Goal: Task Accomplishment & Management: Manage account settings

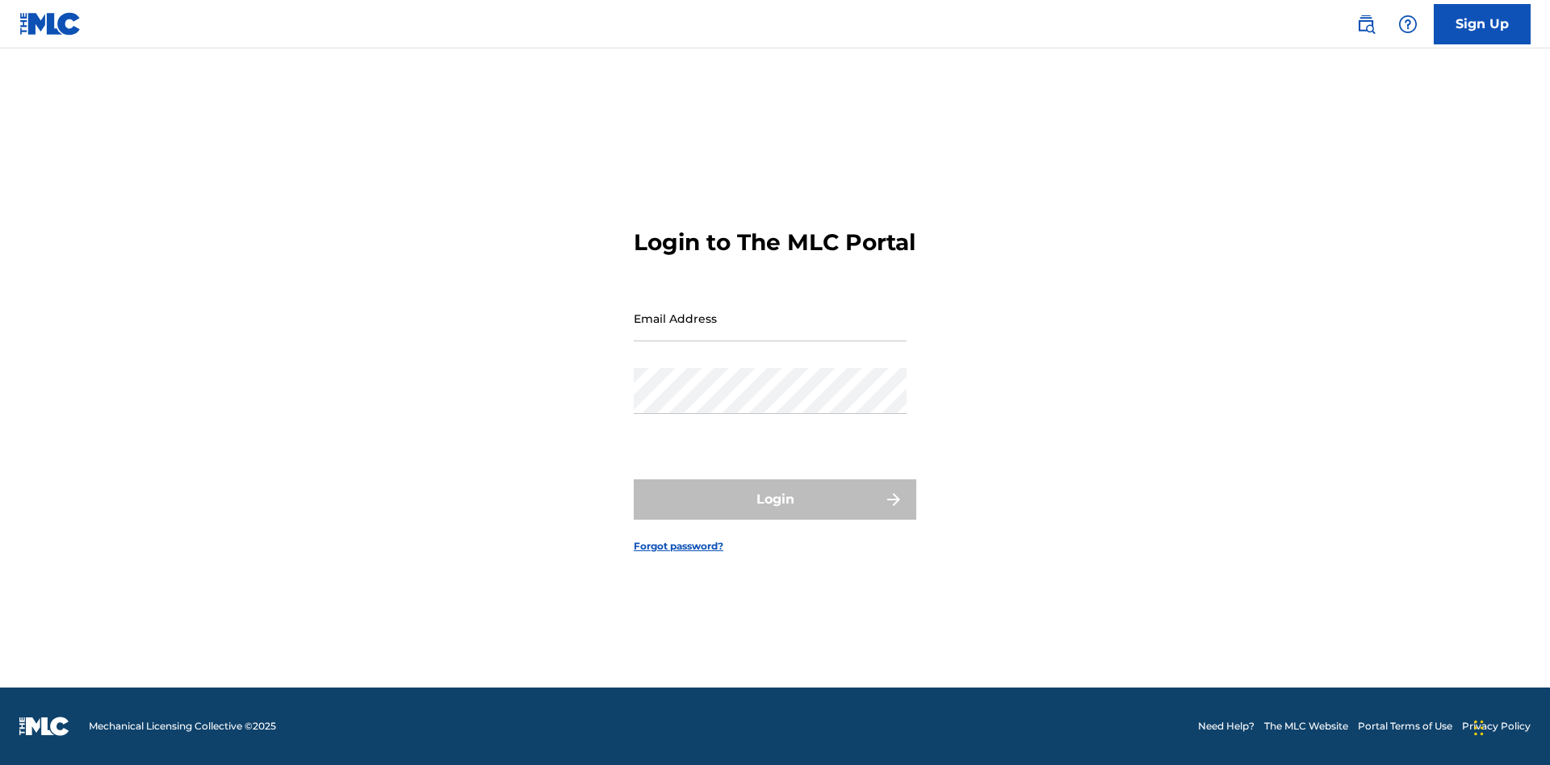
scroll to position [21, 0]
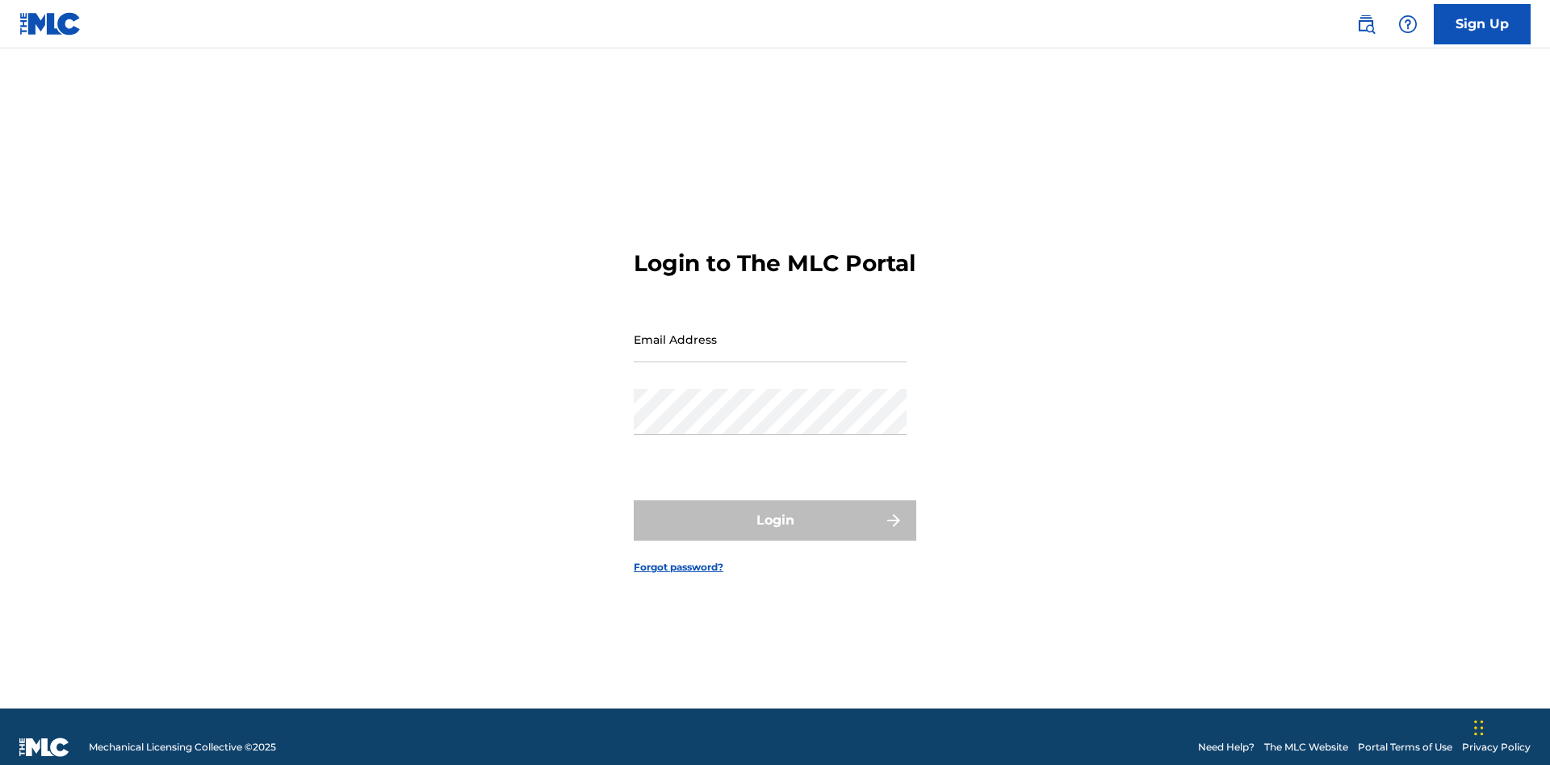
click at [770, 332] on input "Email Address" at bounding box center [770, 339] width 273 height 46
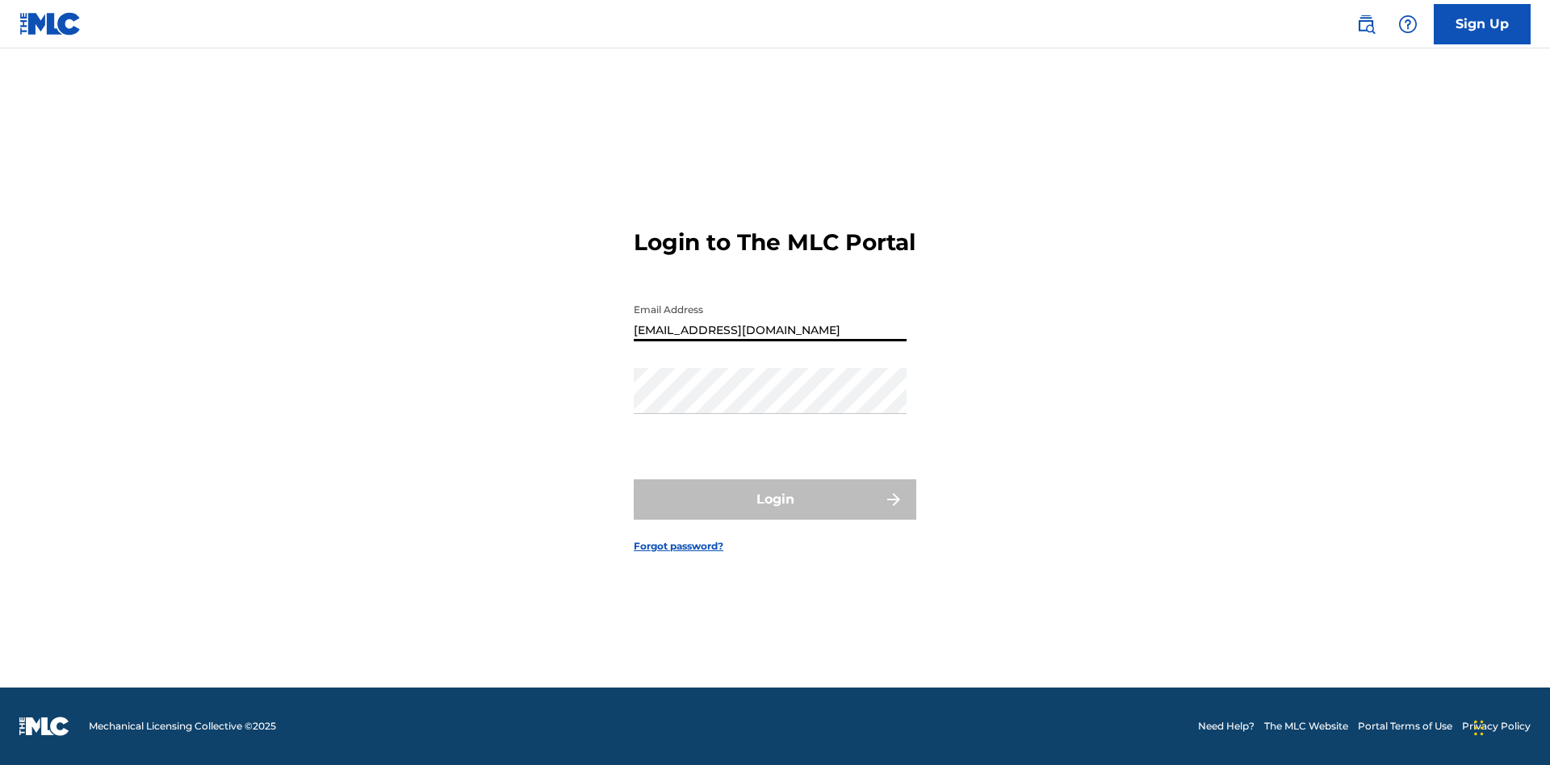
type input "[EMAIL_ADDRESS][DOMAIN_NAME]"
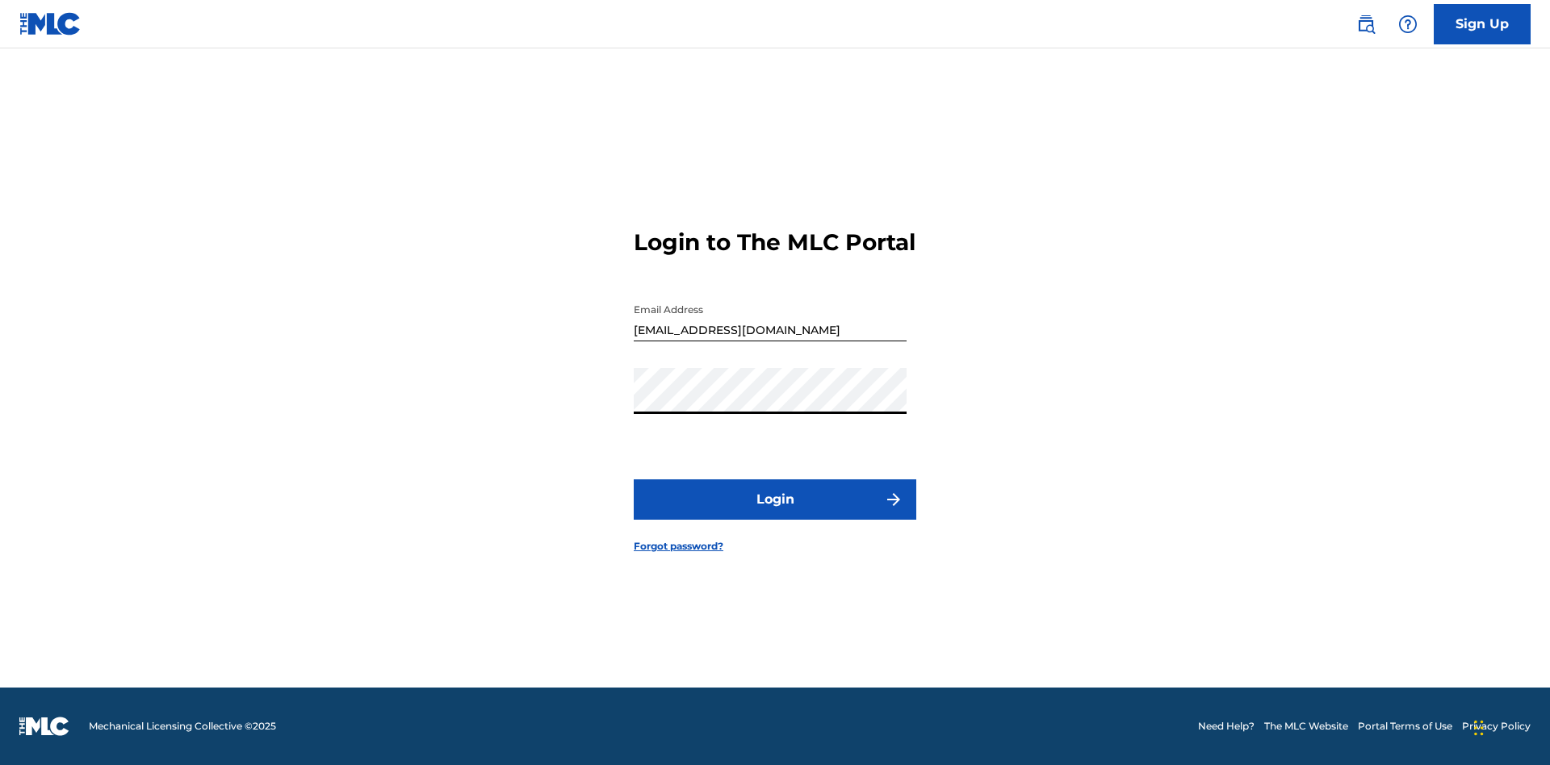
click at [775, 513] on button "Login" at bounding box center [775, 500] width 283 height 40
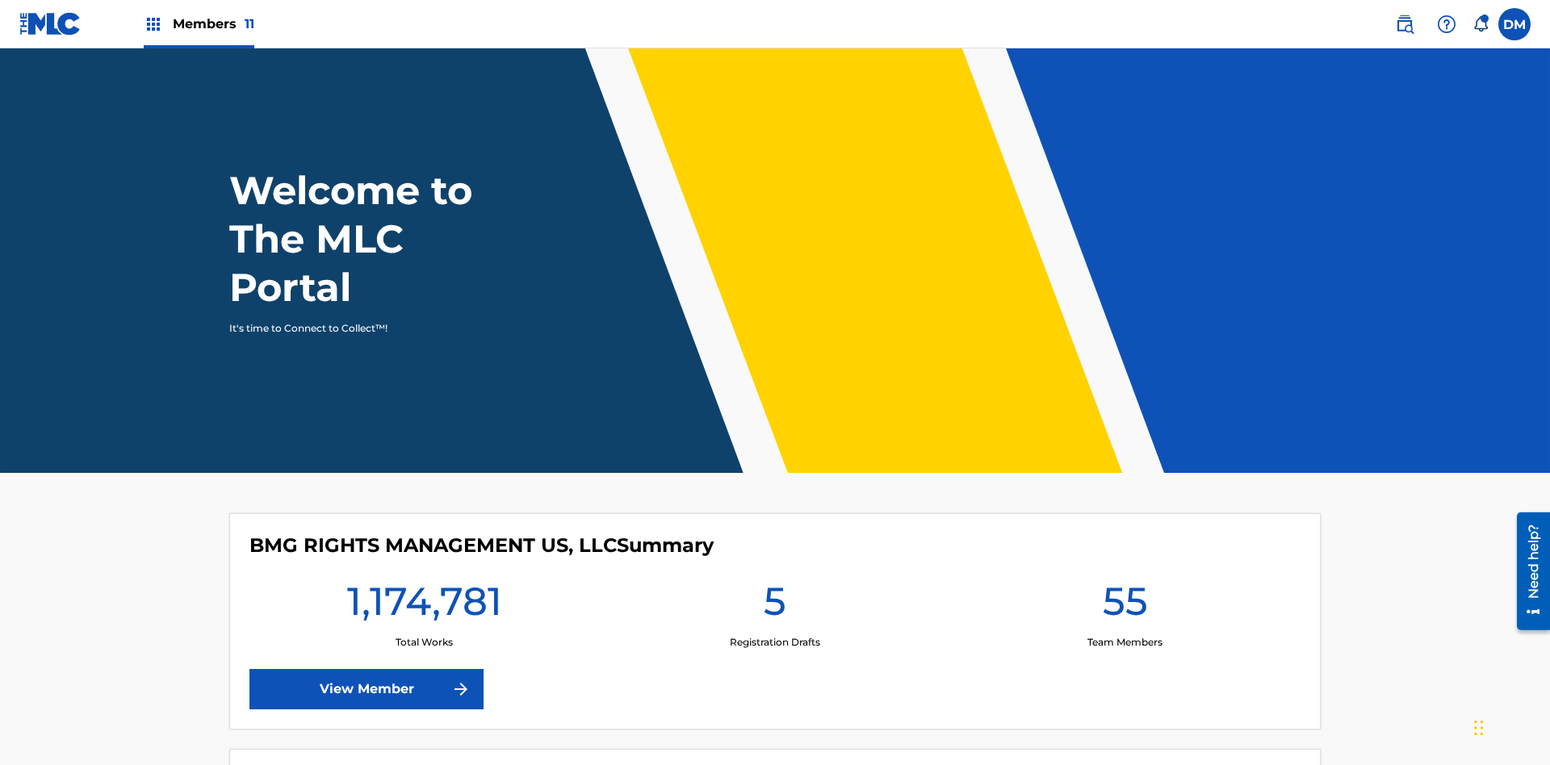
scroll to position [69, 0]
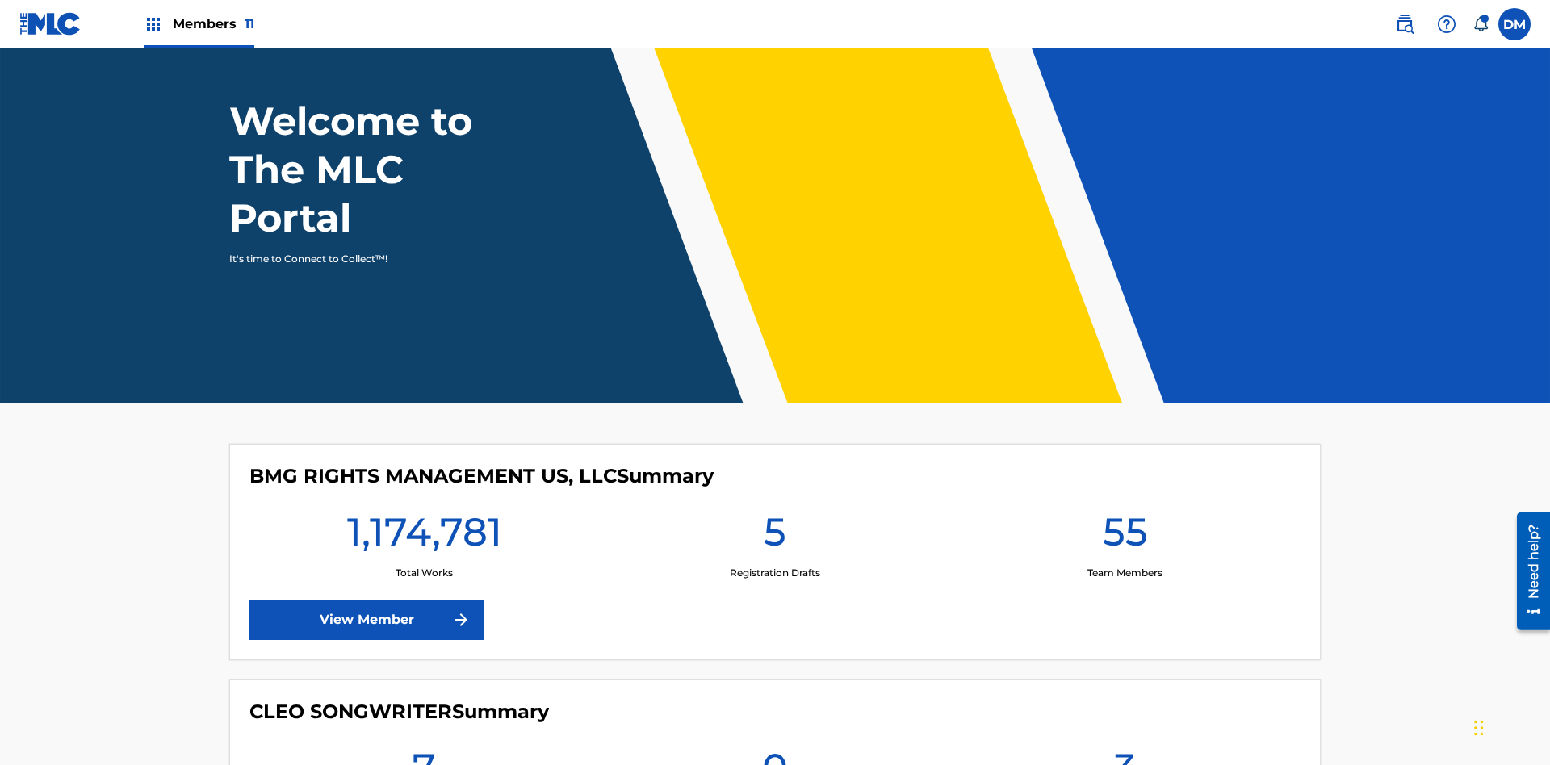
click at [199, 23] on span "Members 11" at bounding box center [214, 24] width 82 height 19
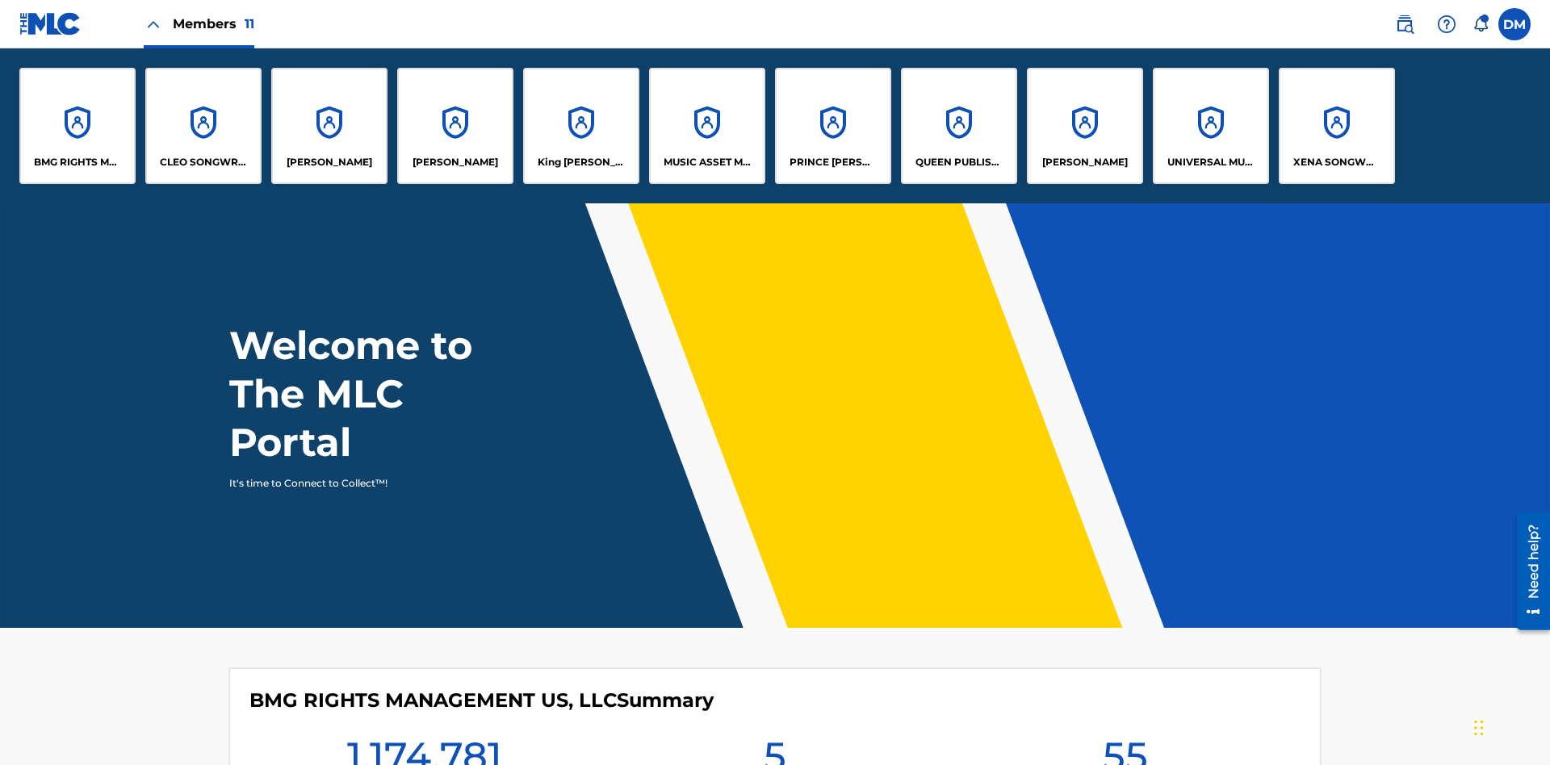
click at [580, 162] on p "King [PERSON_NAME]" at bounding box center [582, 162] width 88 height 15
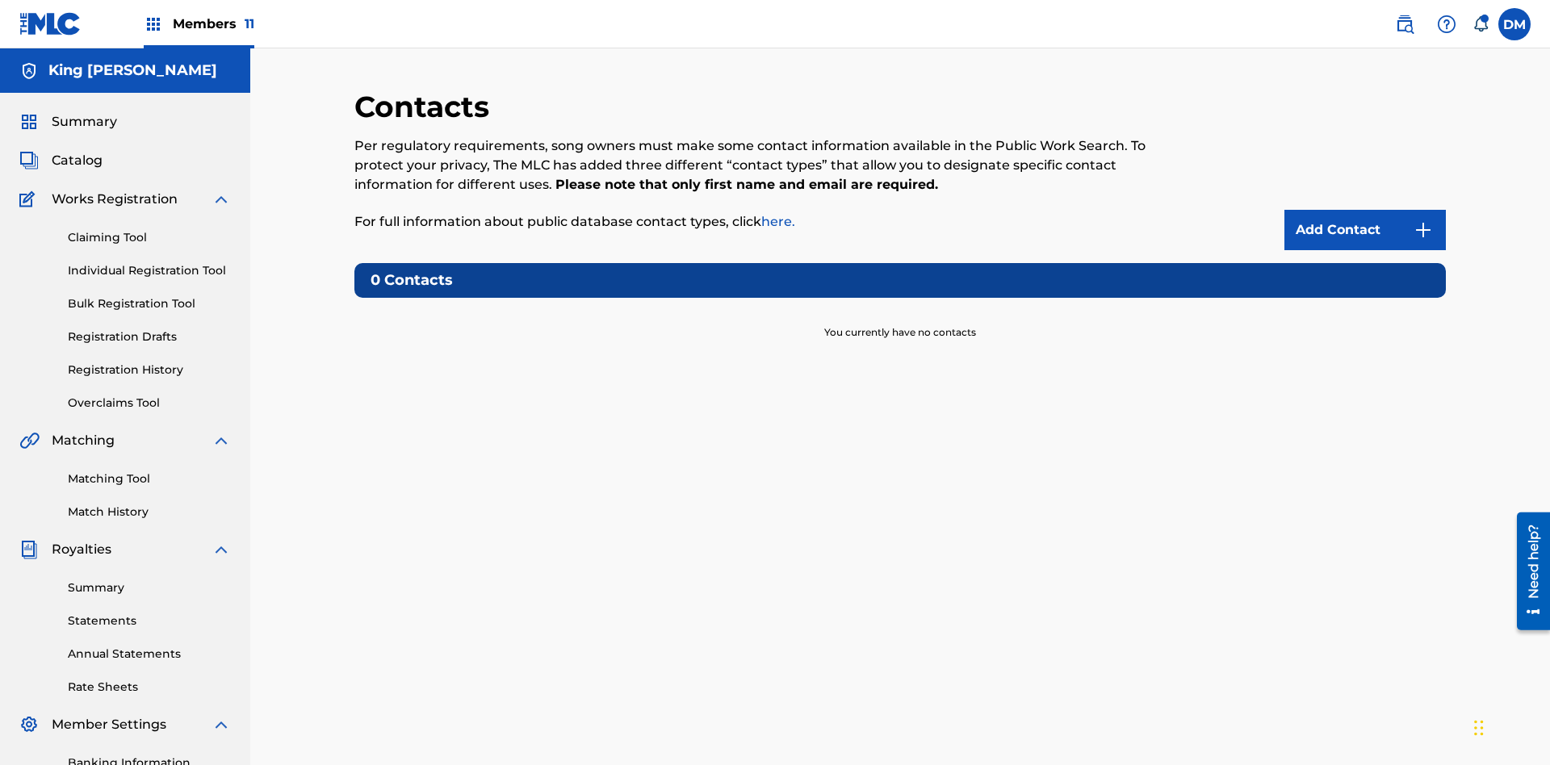
scroll to position [124, 0]
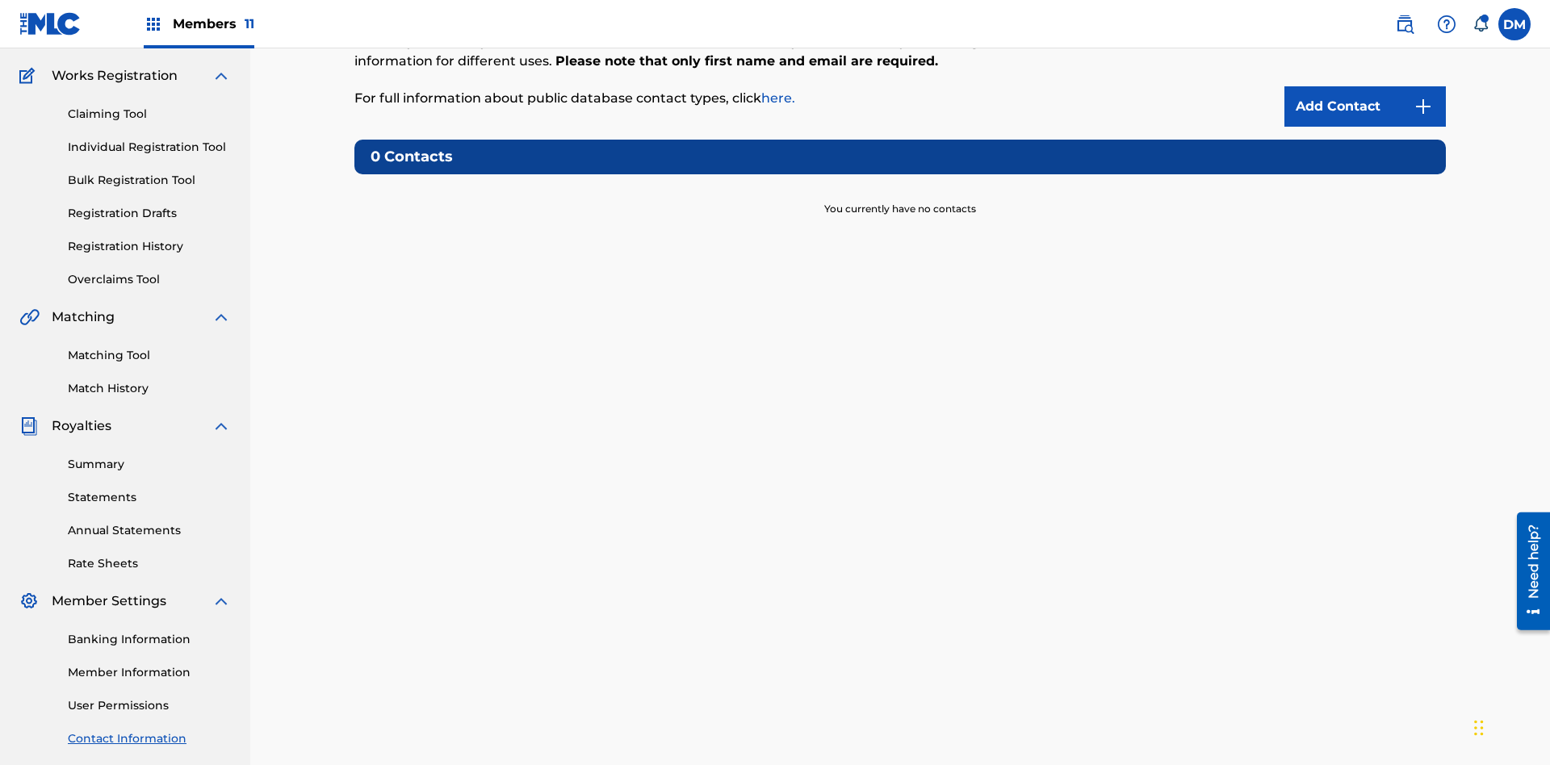
click at [1423, 107] on img at bounding box center [1423, 106] width 19 height 19
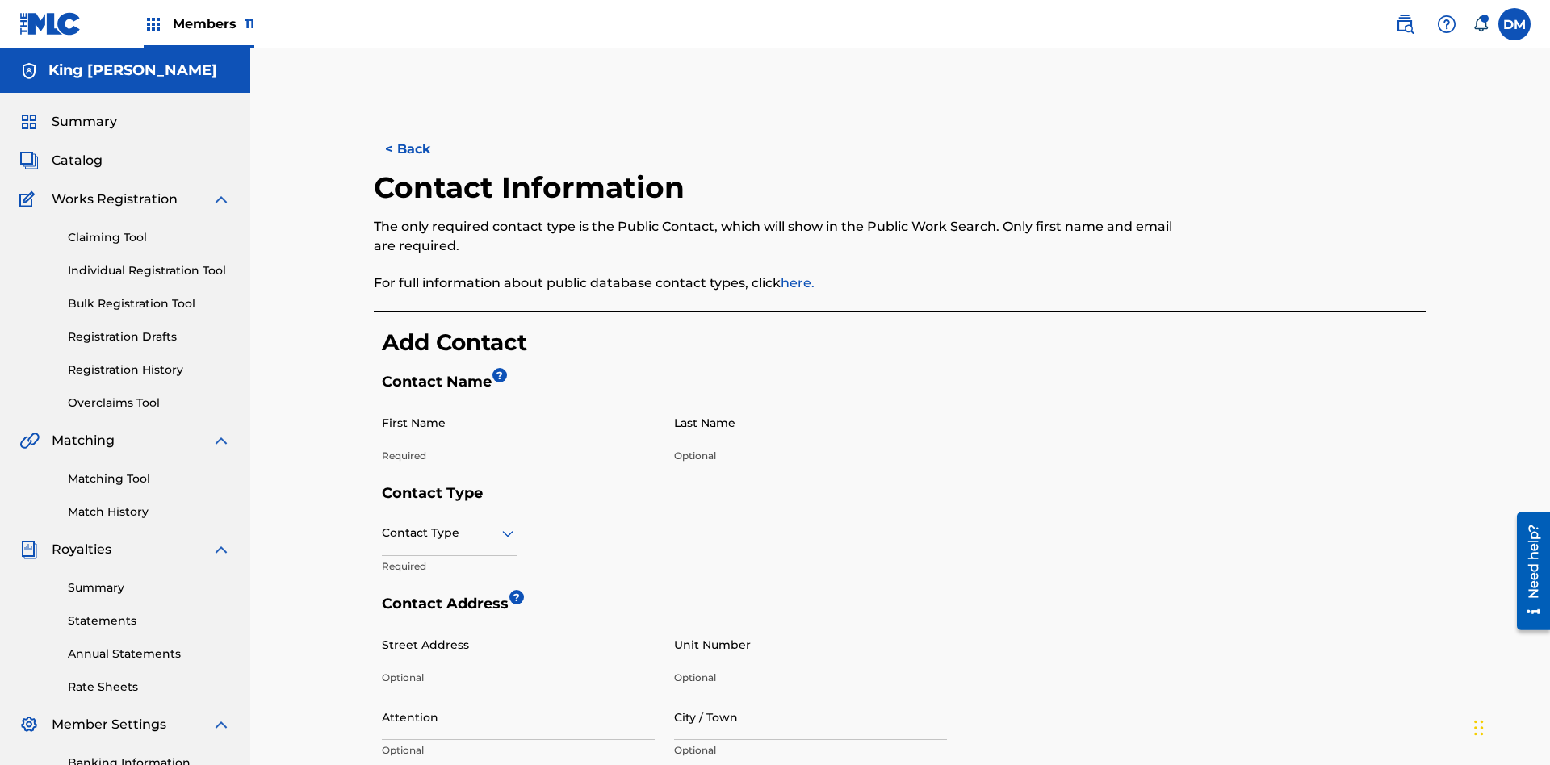
click at [518, 400] on input "First Name" at bounding box center [518, 423] width 273 height 46
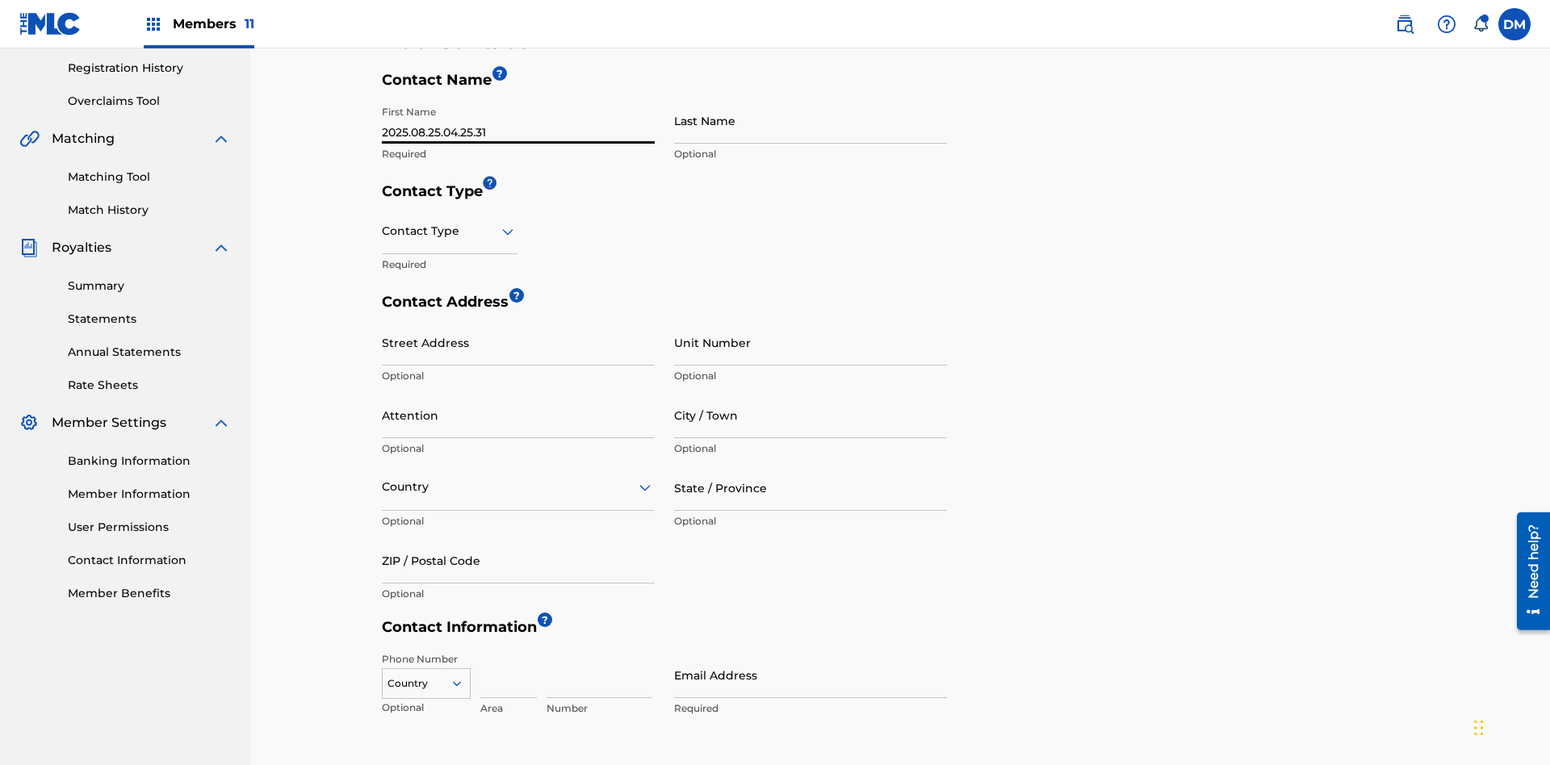
type input "2025.08.25.04.25.31"
click at [811, 120] on input "Last Name" at bounding box center [810, 121] width 273 height 46
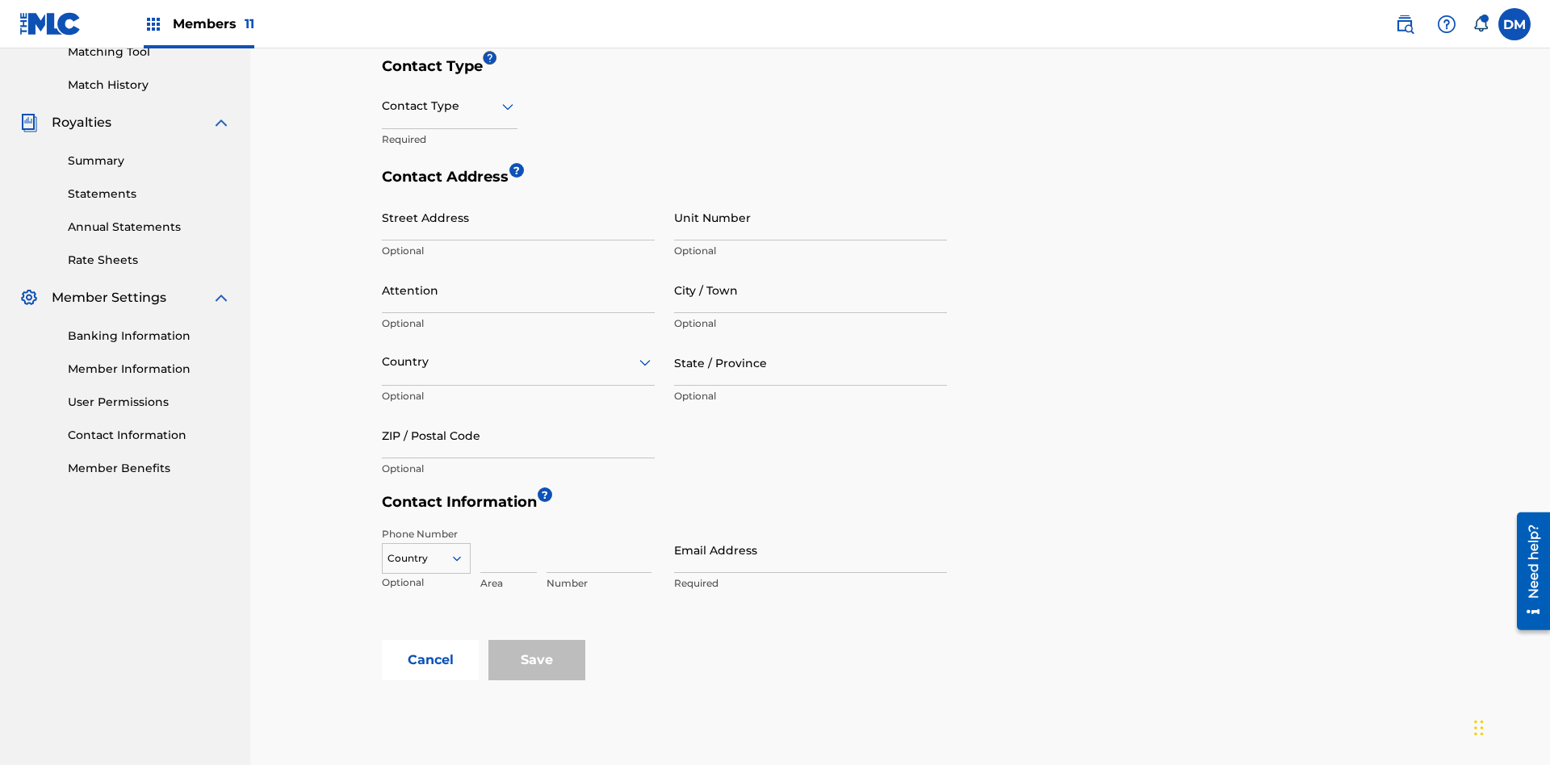
type input "2025.08.25.04.25.31"
click at [383, 106] on input "text" at bounding box center [383, 106] width 3 height 17
click at [450, 147] on div "Public" at bounding box center [450, 147] width 134 height 36
click at [811, 527] on input "Email Address" at bounding box center [810, 550] width 273 height 46
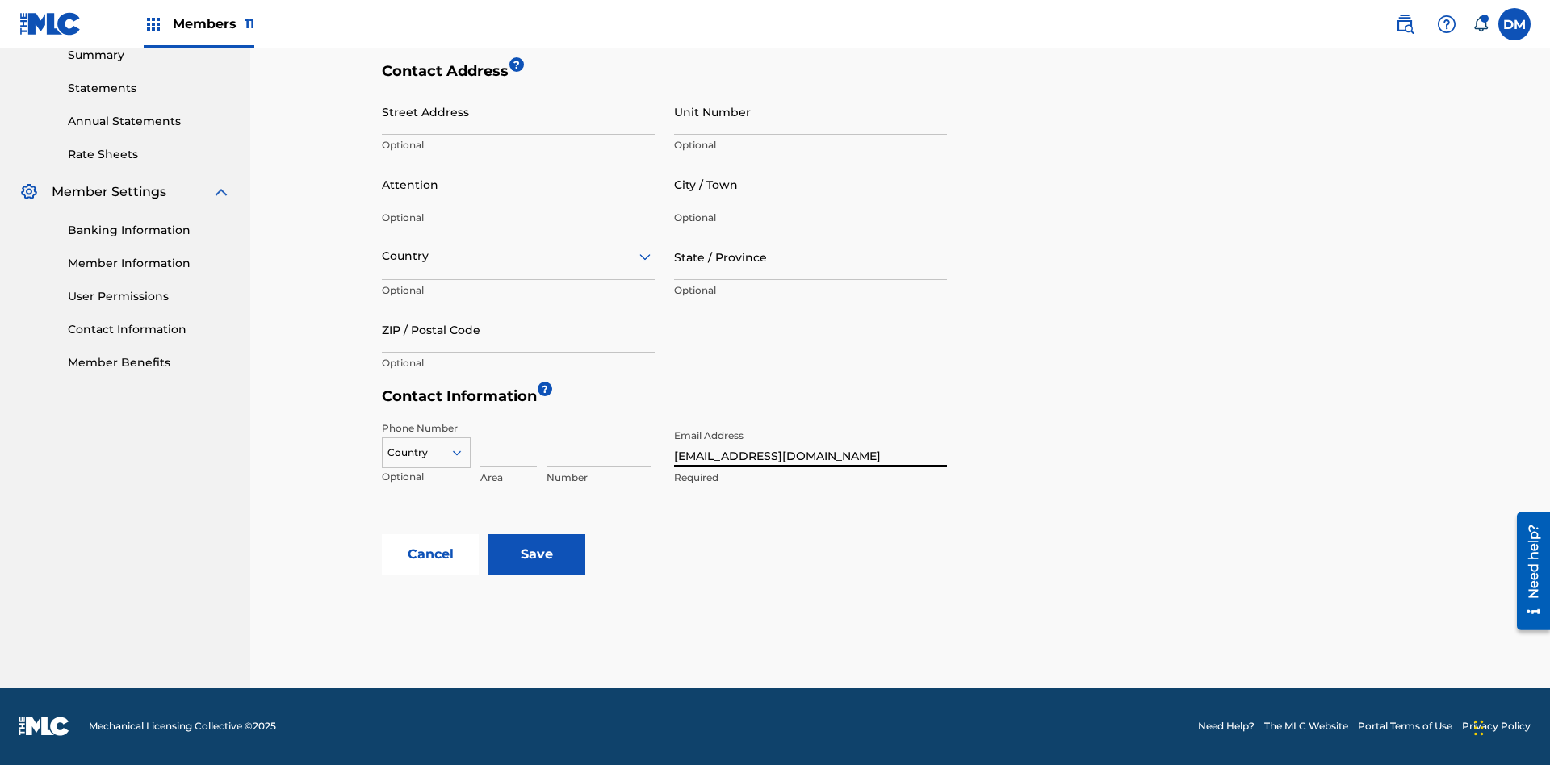
type input "[EMAIL_ADDRESS][DOMAIN_NAME]"
click at [537, 555] on input "Save" at bounding box center [536, 554] width 97 height 40
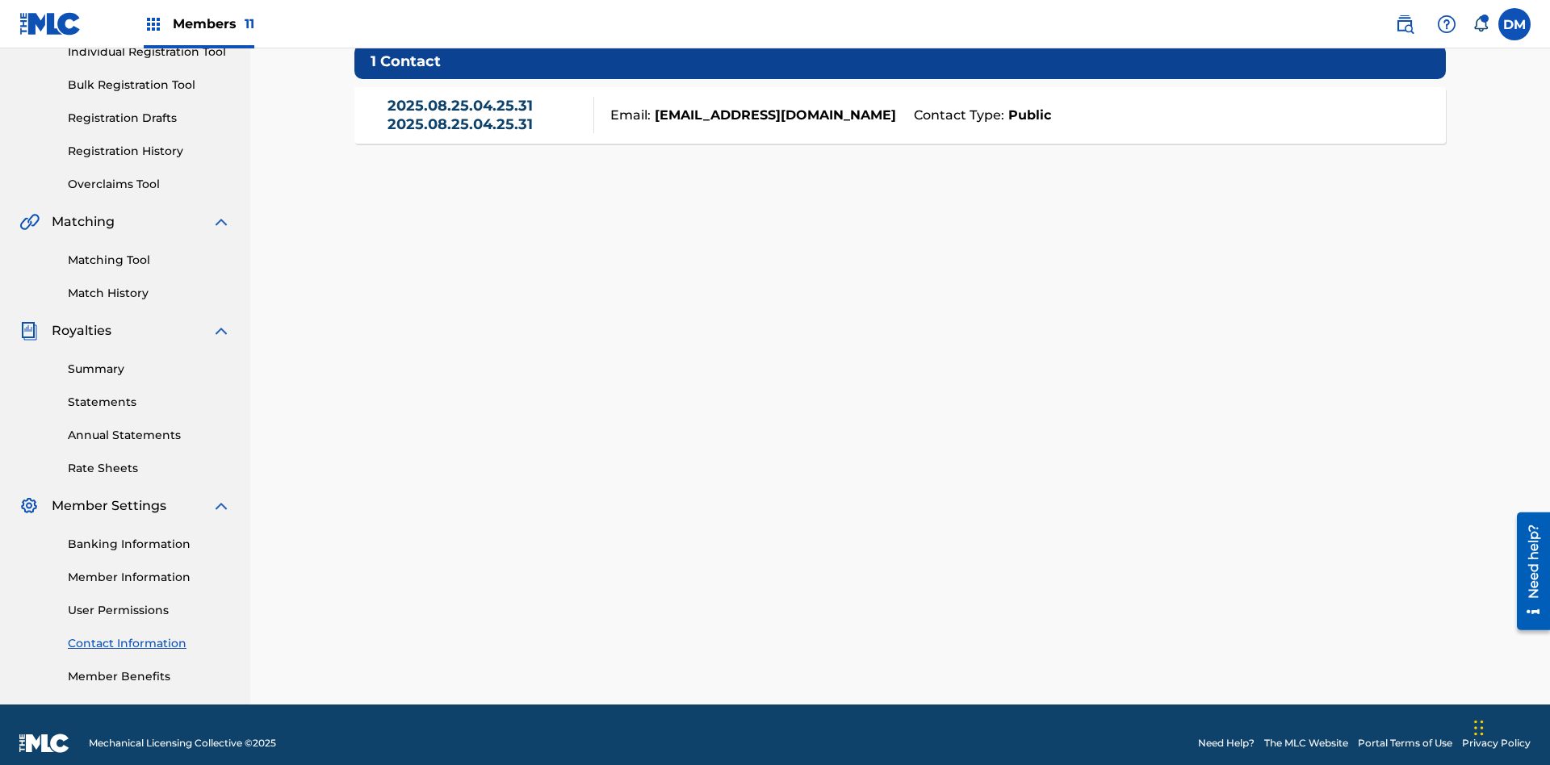
scroll to position [227, 0]
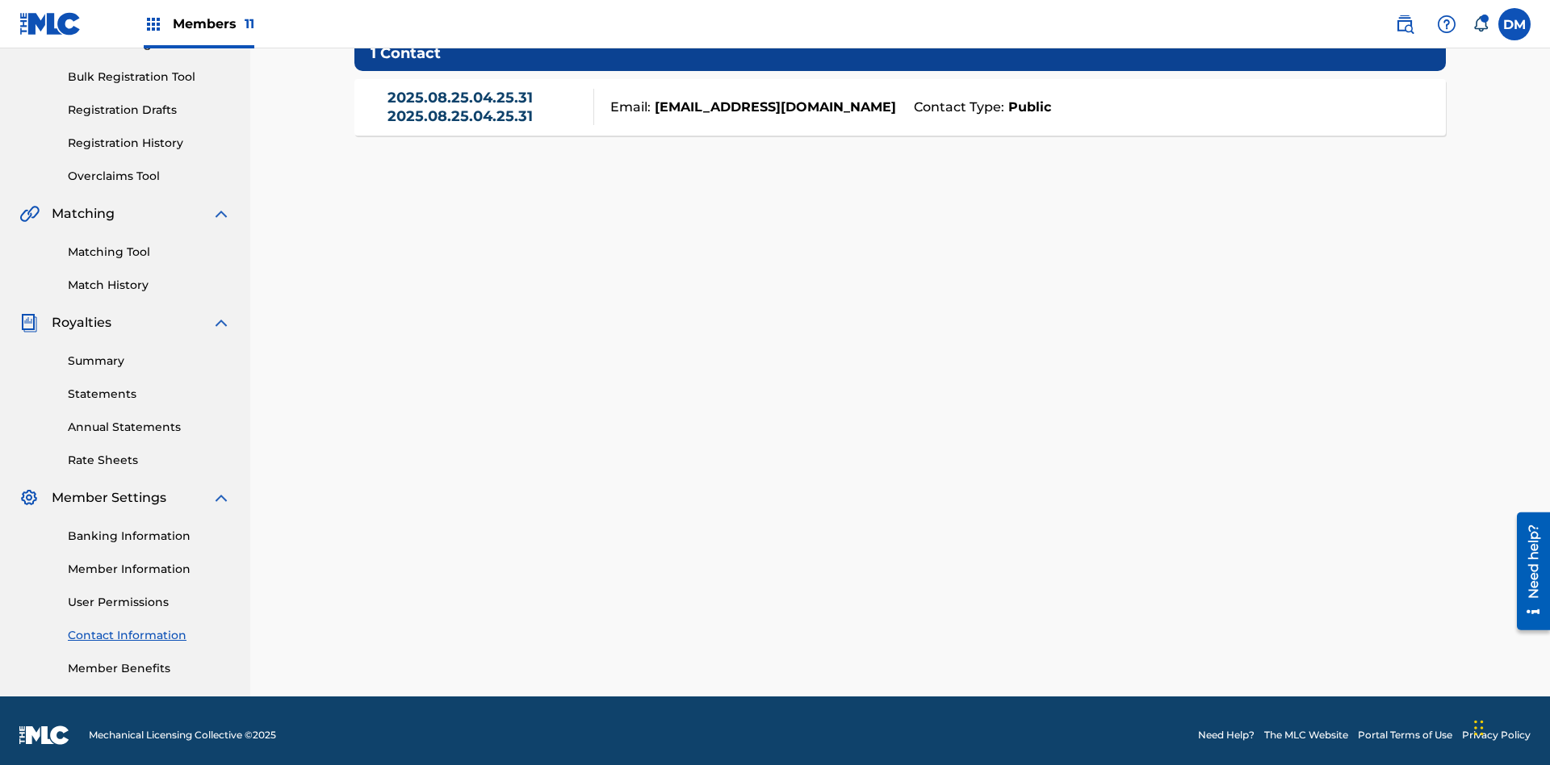
click at [486, 115] on link "2025.08.25.04.25.31 2025.08.25.04.25.31" at bounding box center [487, 107] width 199 height 36
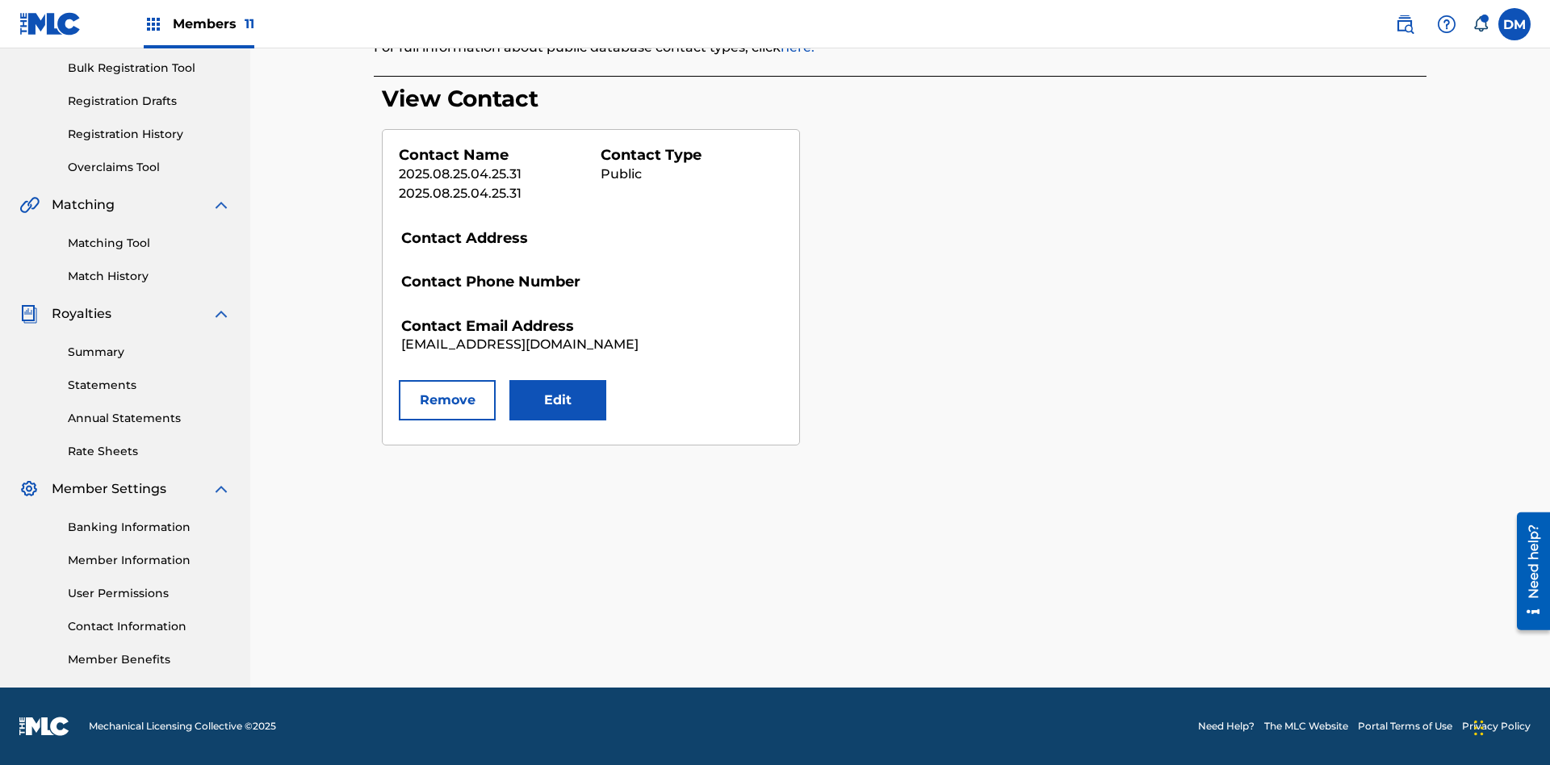
click at [558, 400] on button "Edit" at bounding box center [557, 400] width 97 height 40
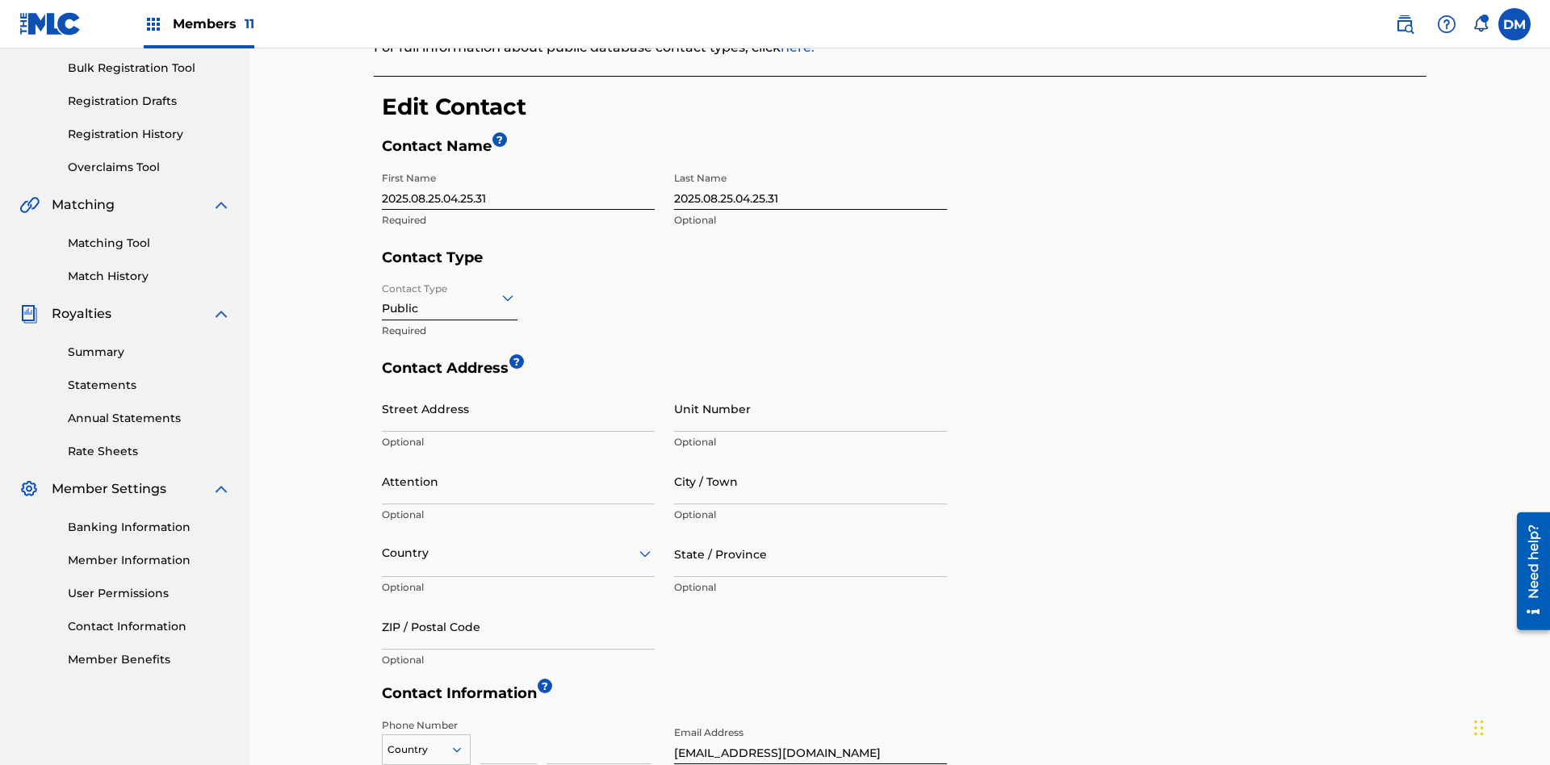
click at [518, 164] on input "2025.08.25.04.25.31" at bounding box center [518, 187] width 273 height 46
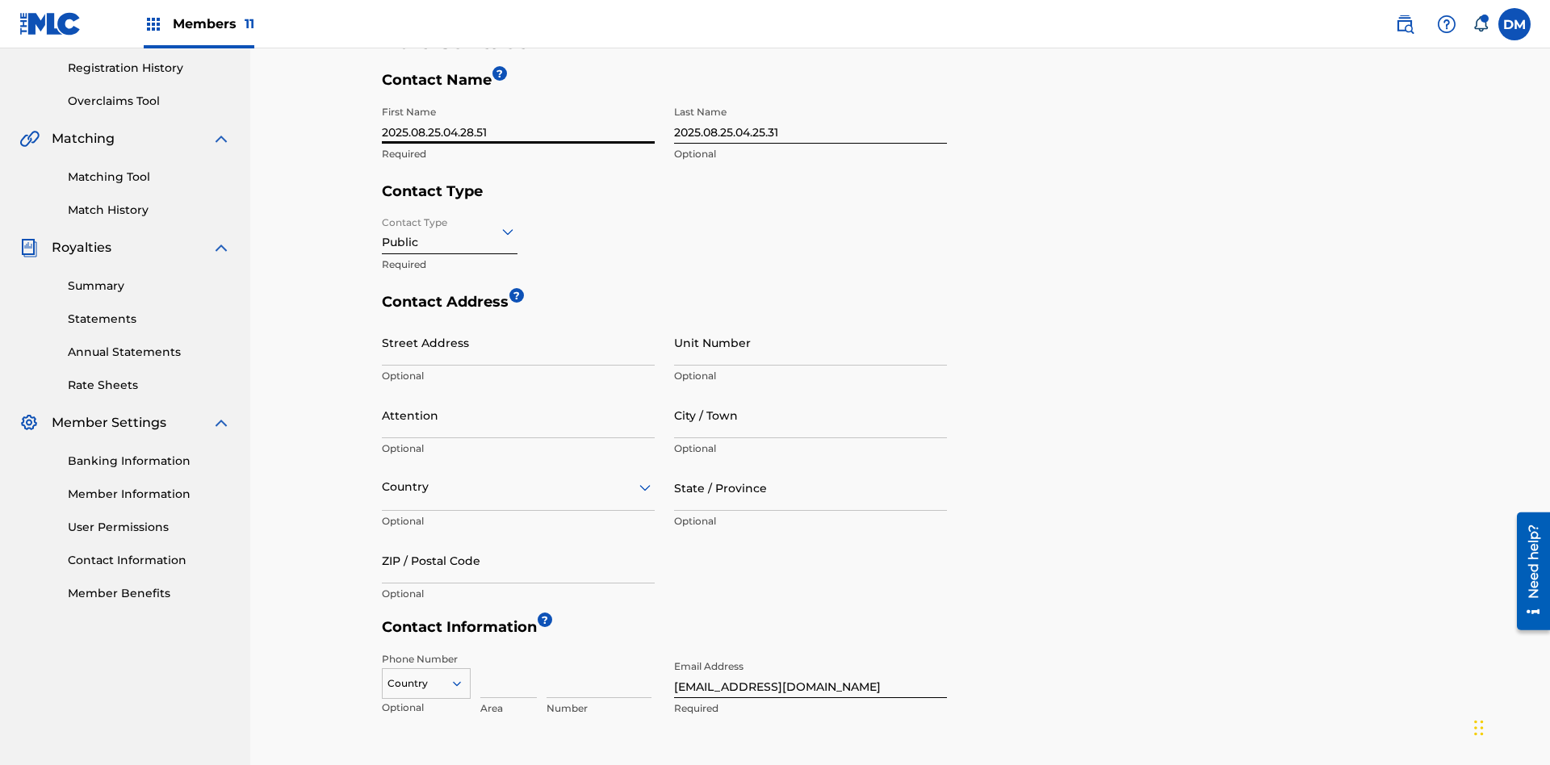
type input "2025.08.25.04.28.51"
click at [811, 120] on input "2025.08.25.04.25.31" at bounding box center [810, 121] width 273 height 46
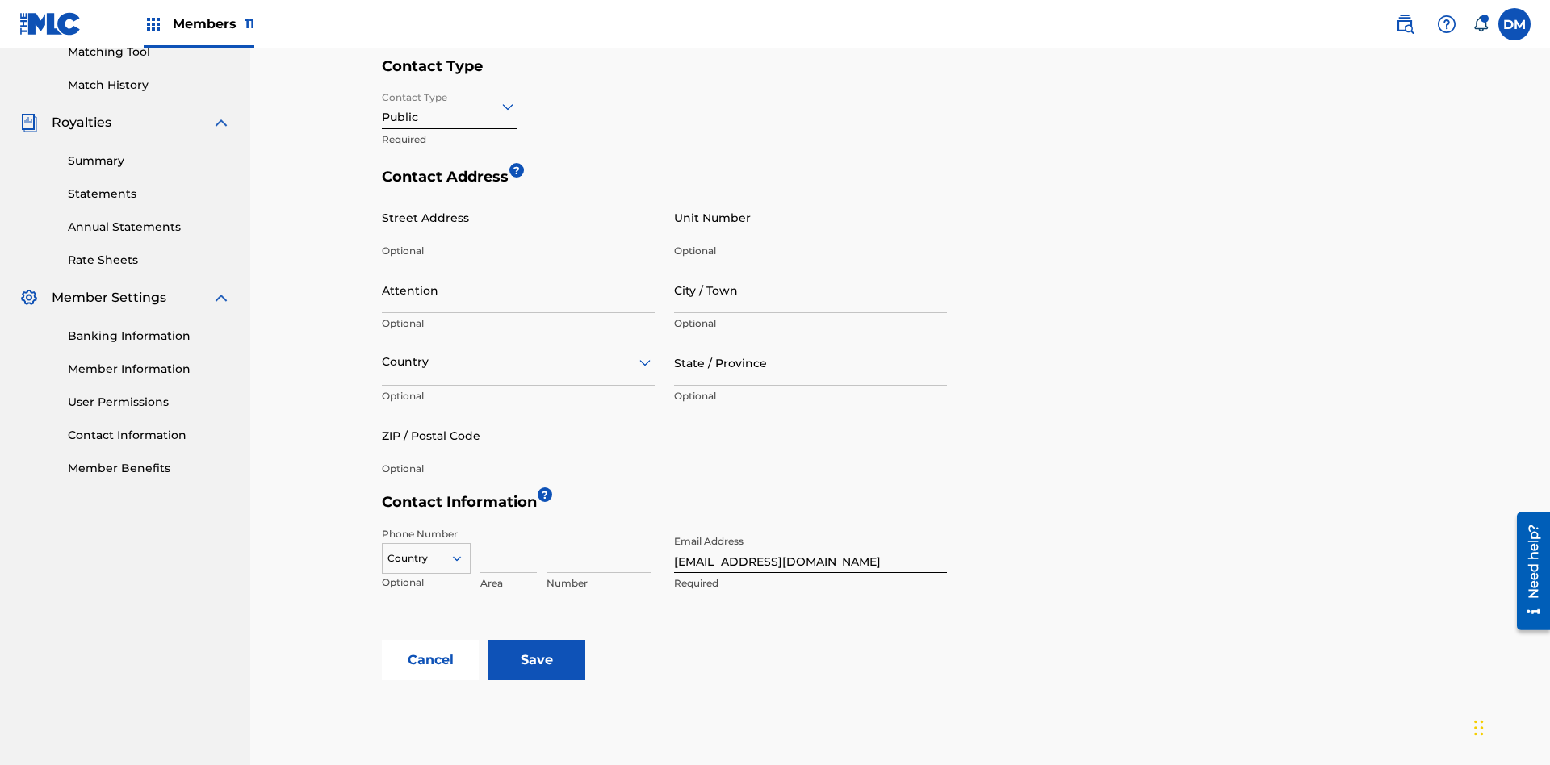
type input "2025.08.25.04.28.51"
click at [383, 106] on input "Contact Type" at bounding box center [383, 106] width 3 height 17
click at [450, 183] on div "Finance" at bounding box center [450, 184] width 134 height 36
click at [811, 267] on input "City / Town" at bounding box center [810, 290] width 273 height 46
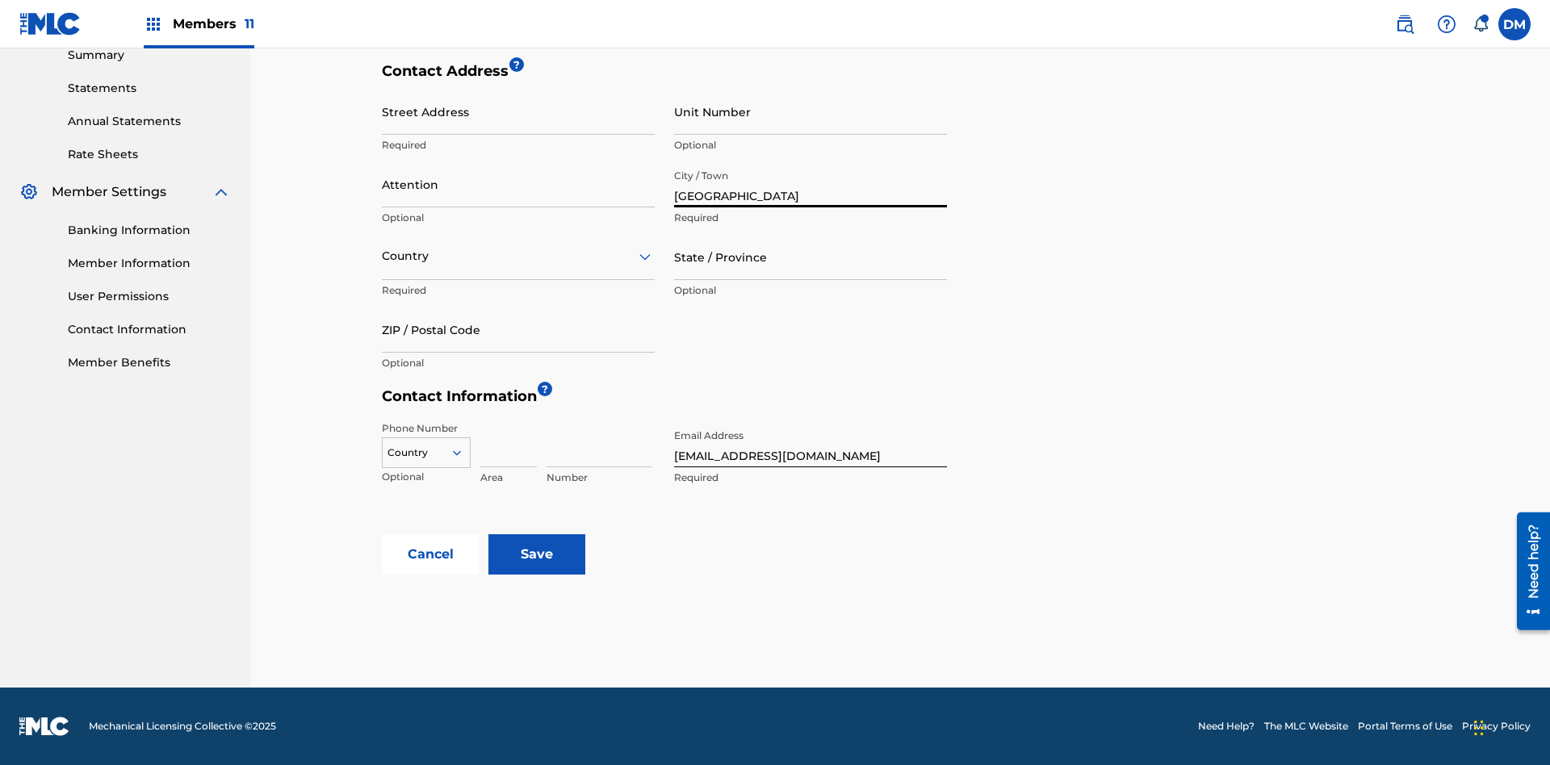
type input "[GEOGRAPHIC_DATA]"
click at [518, 120] on input "Street Address" at bounding box center [518, 112] width 273 height 46
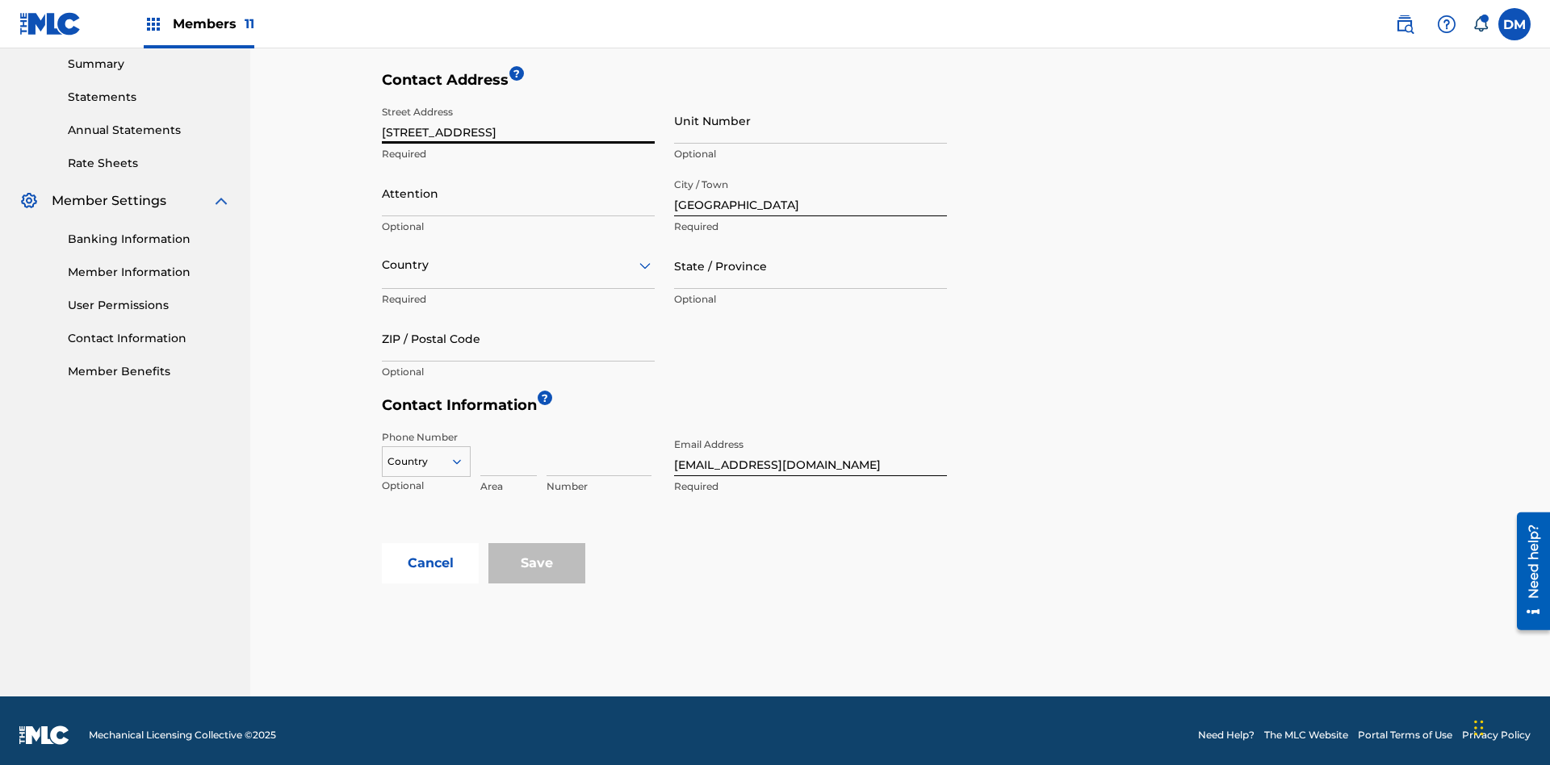
type input "[STREET_ADDRESS]"
click at [811, 120] on input "Unit Number" at bounding box center [810, 121] width 273 height 46
type input "77"
click at [518, 184] on input "Attention" at bounding box center [518, 193] width 273 height 46
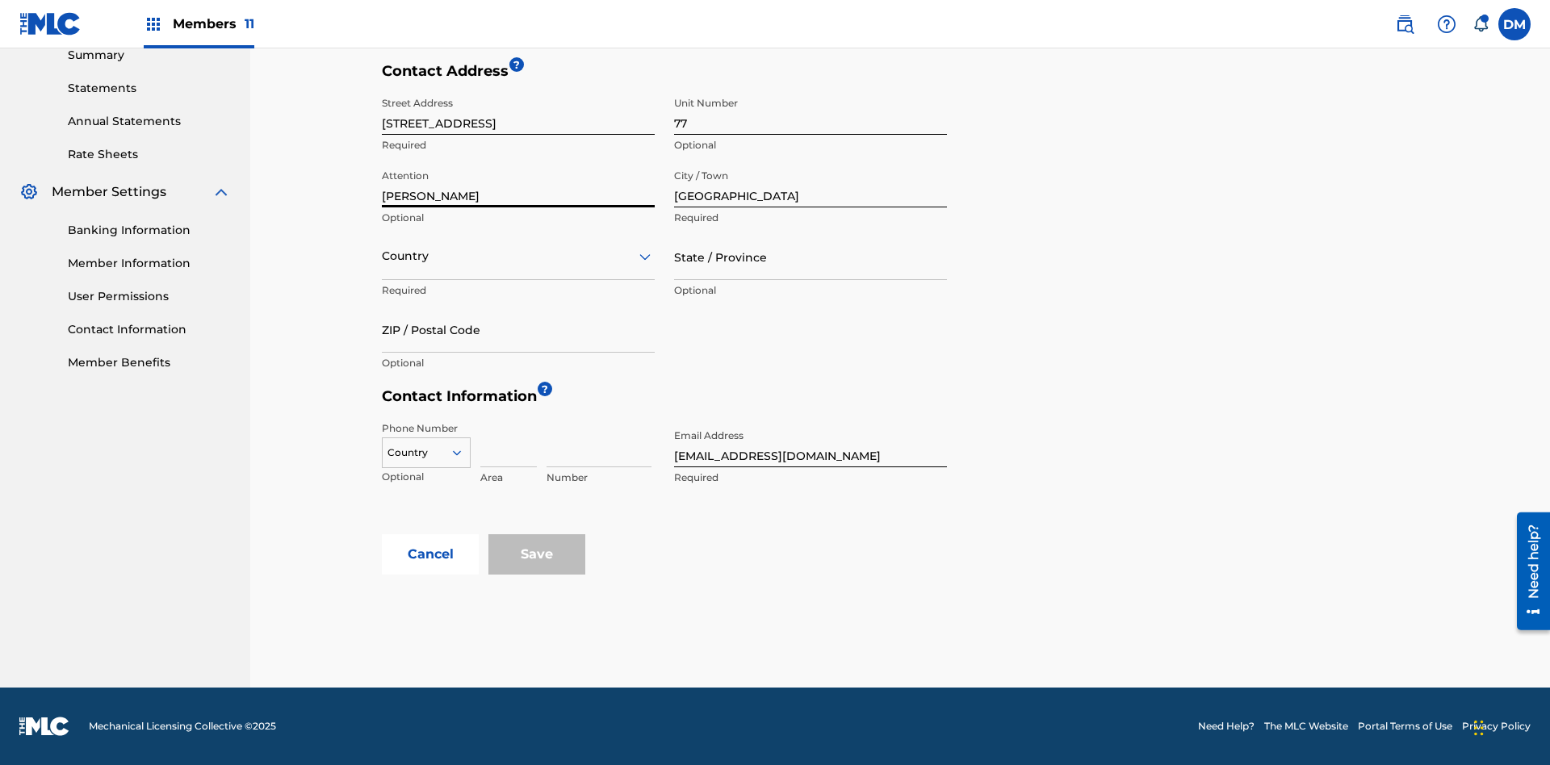
type input "[PERSON_NAME]"
click at [383, 256] on input "text" at bounding box center [383, 256] width 3 height 17
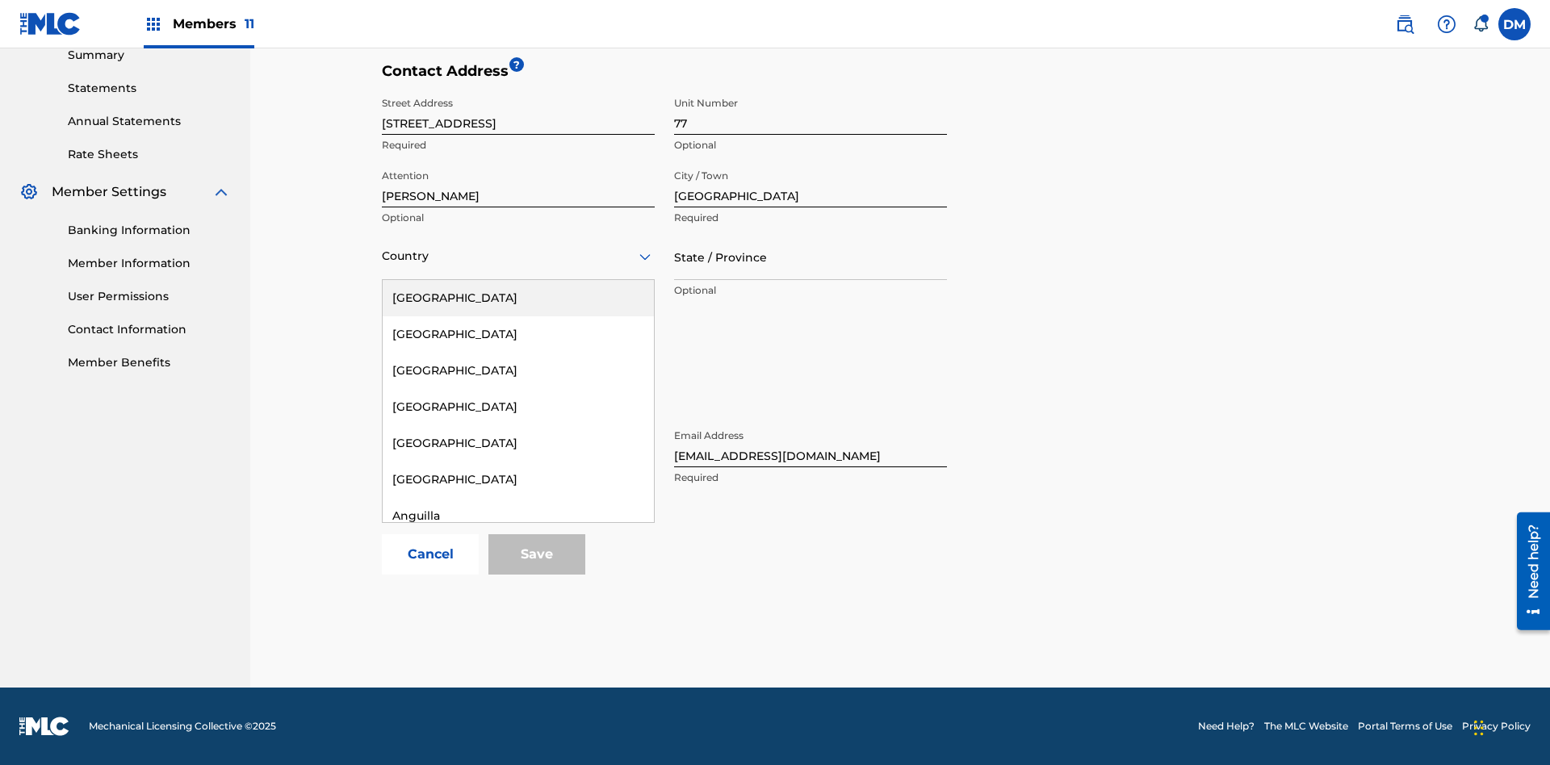
click at [518, 716] on div "[GEOGRAPHIC_DATA]" at bounding box center [518, 698] width 271 height 36
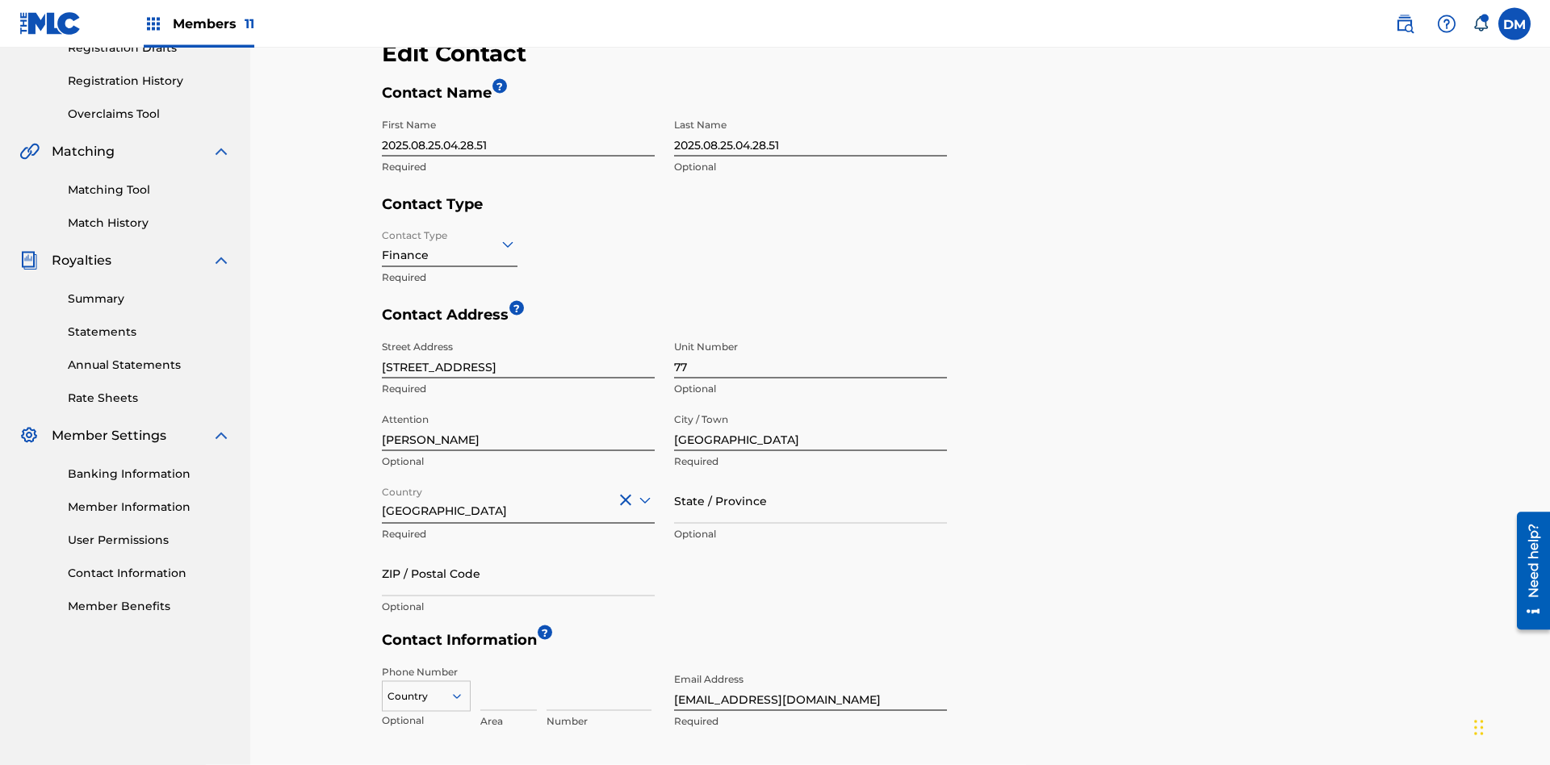
click at [811, 478] on input "State / Province" at bounding box center [810, 501] width 273 height 46
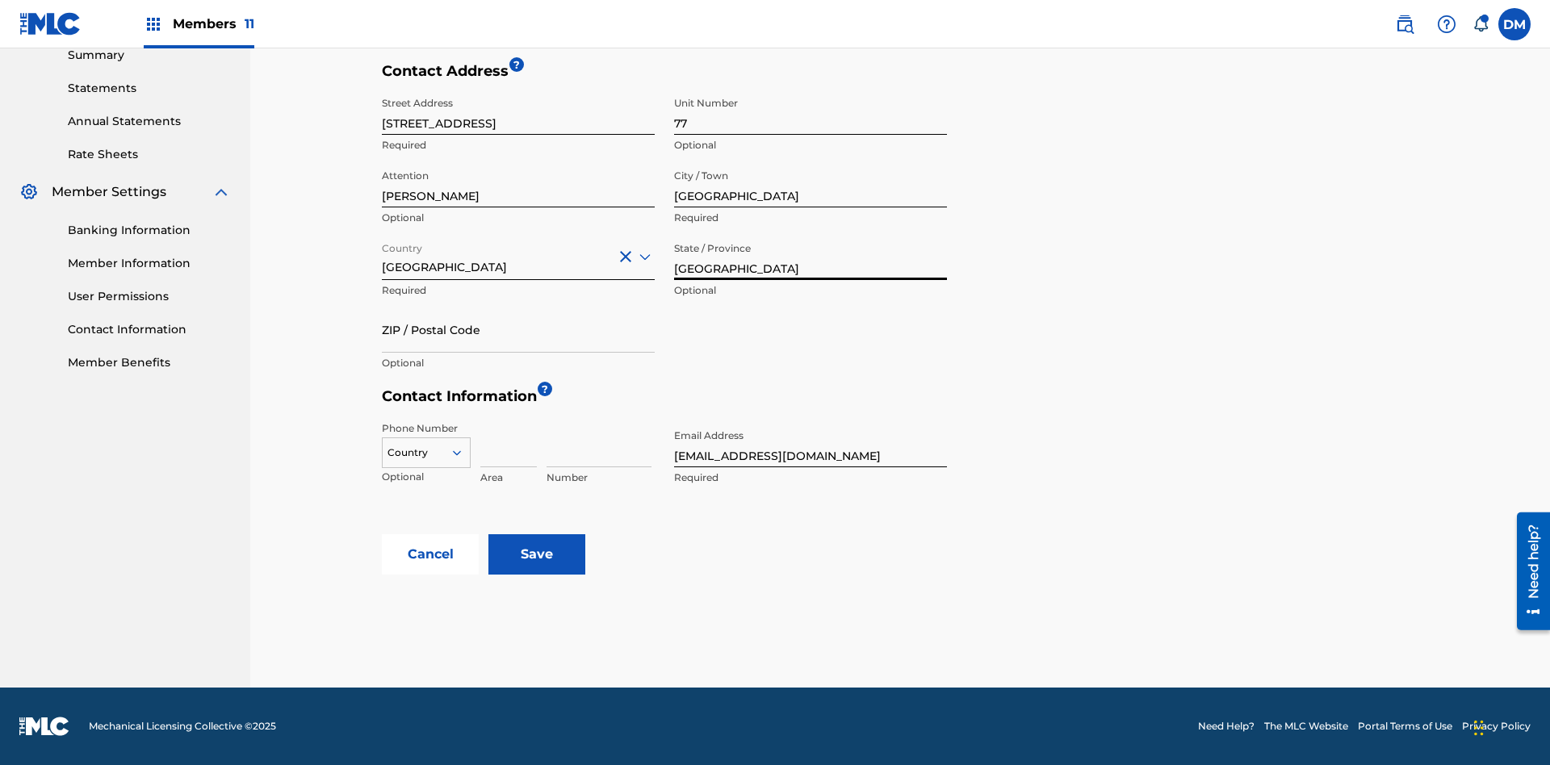
type input "[GEOGRAPHIC_DATA]"
click at [518, 329] on input "ZIP / Postal Code" at bounding box center [518, 330] width 273 height 46
type input "2060"
click at [463, 453] on icon at bounding box center [457, 453] width 15 height 15
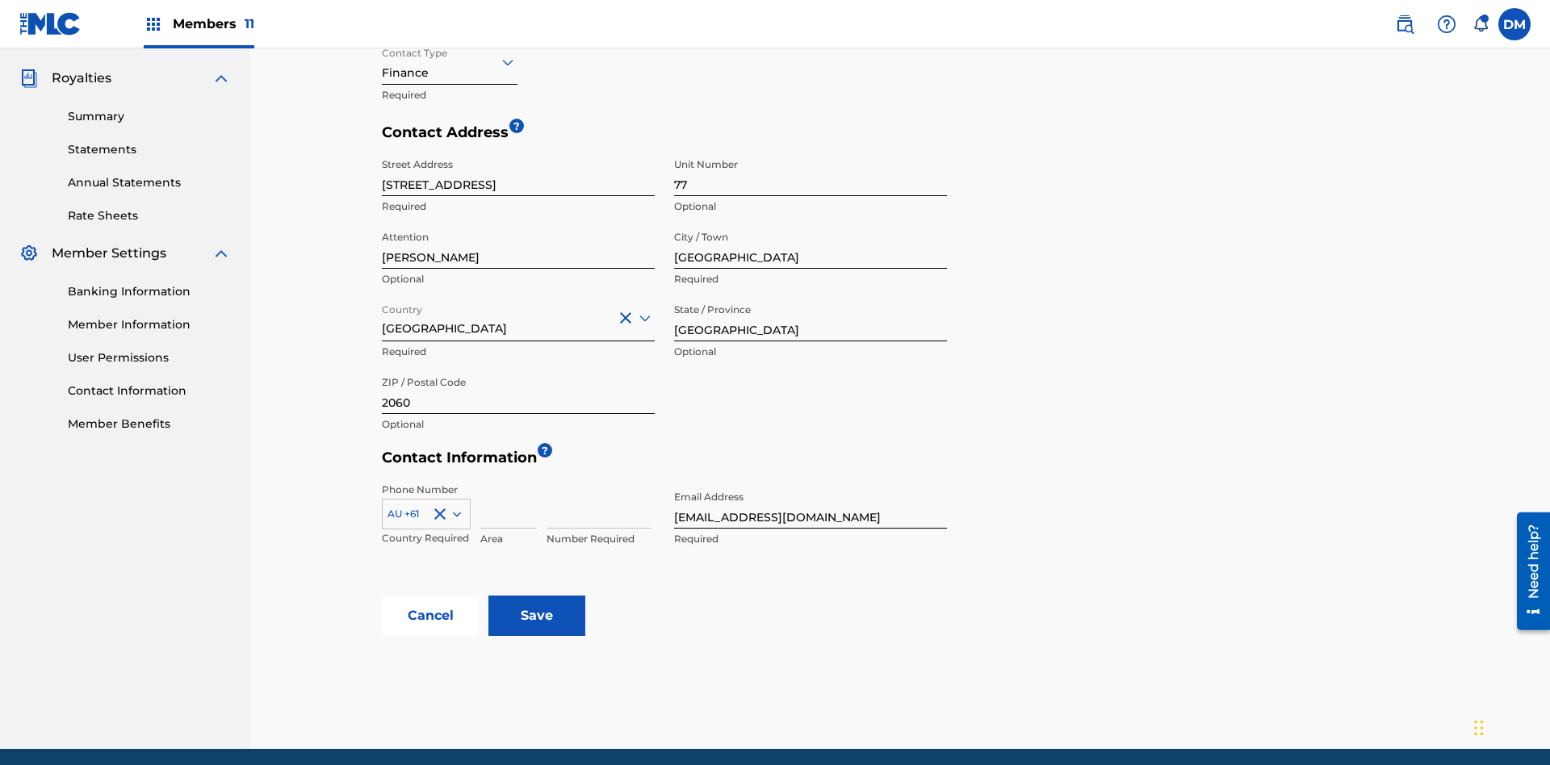
click at [509, 483] on input at bounding box center [508, 506] width 57 height 46
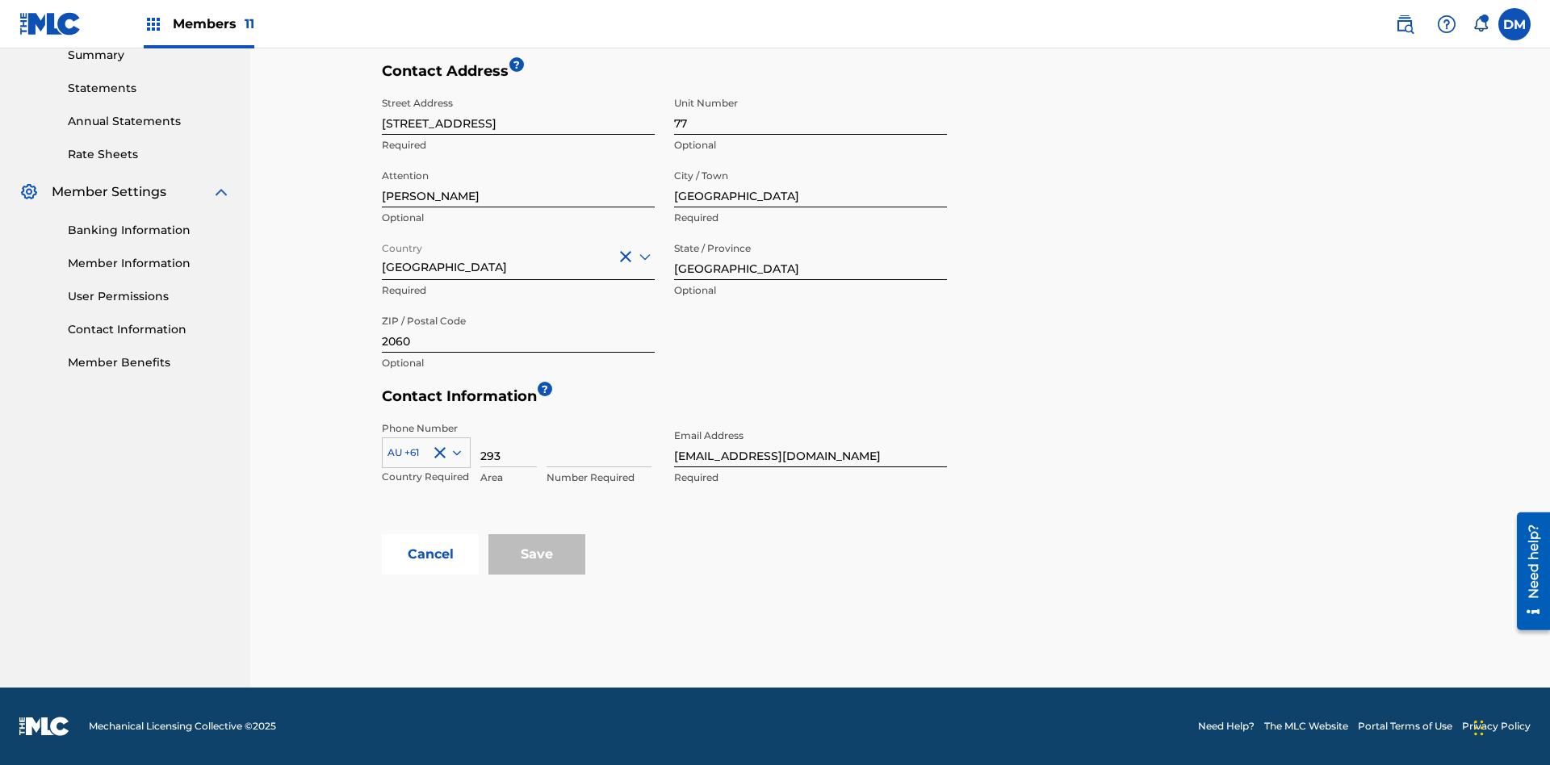
type input "293"
click at [599, 444] on input at bounding box center [599, 444] width 105 height 46
type input "9199000"
click at [811, 444] on input "[EMAIL_ADDRESS][DOMAIN_NAME]" at bounding box center [810, 444] width 273 height 46
type input "[EMAIL_ADDRESS][DOMAIN_NAME]"
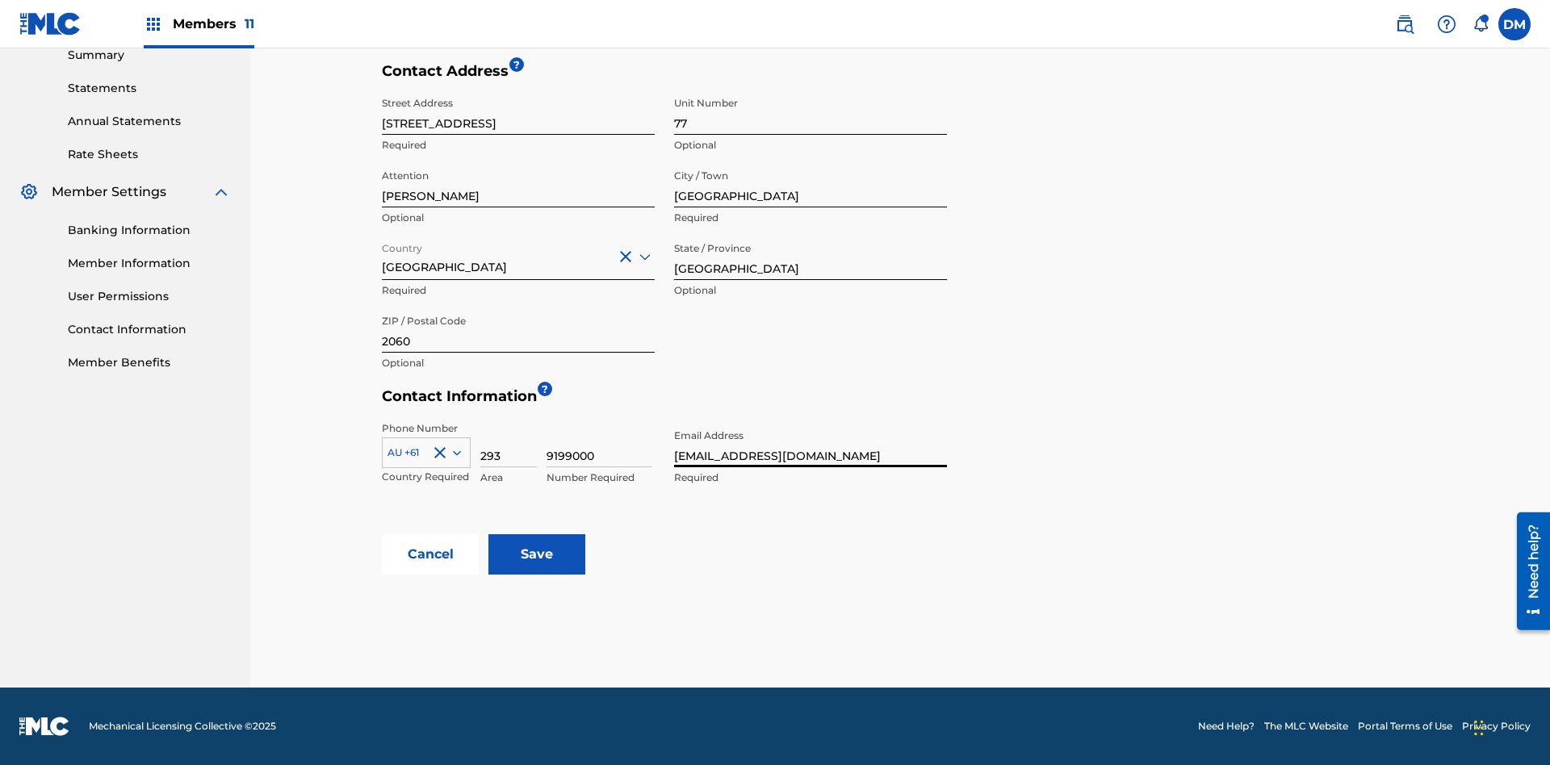
click at [537, 555] on input "Save" at bounding box center [536, 554] width 97 height 40
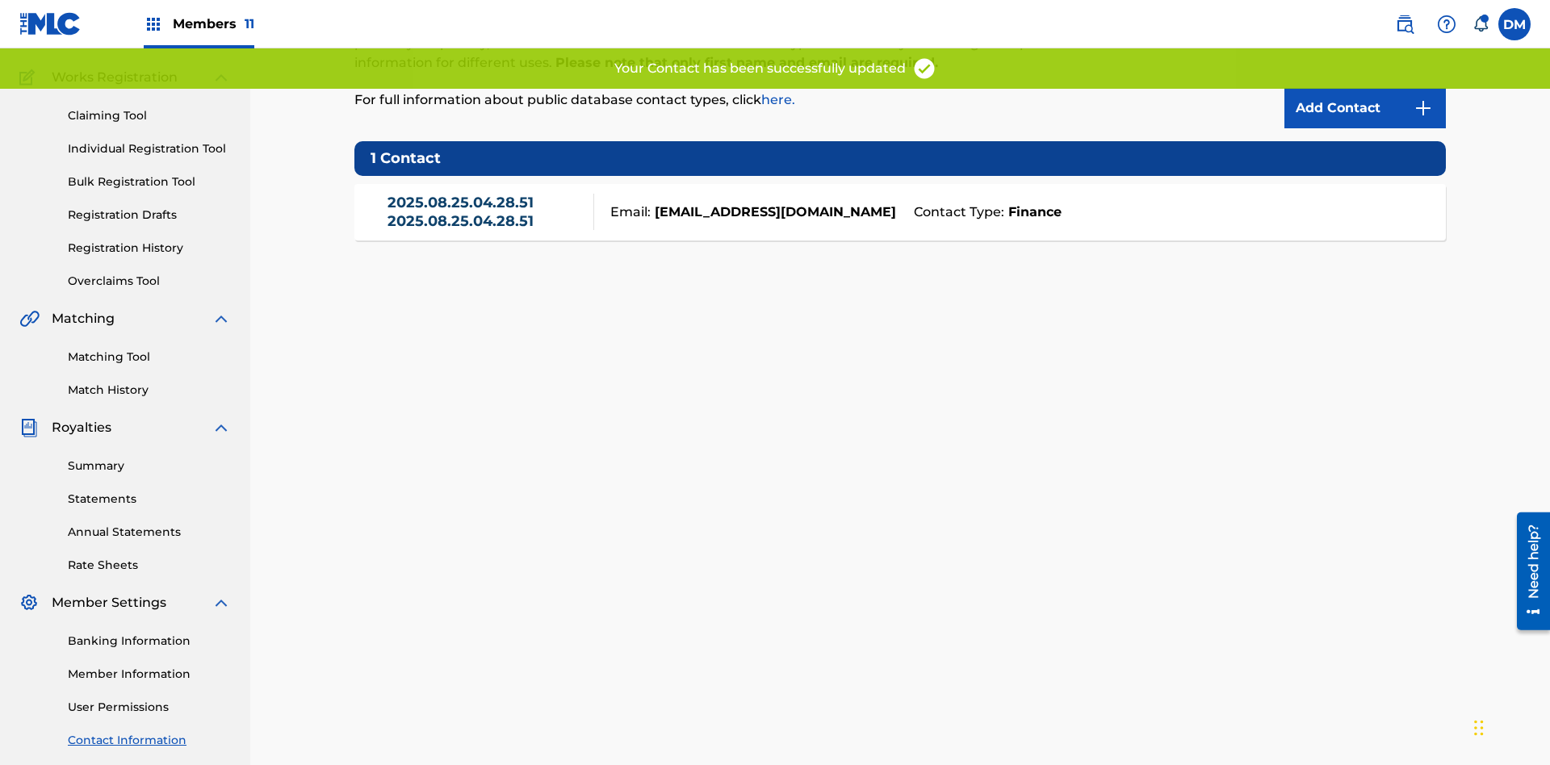
click at [149, 732] on link "Contact Information" at bounding box center [149, 740] width 163 height 17
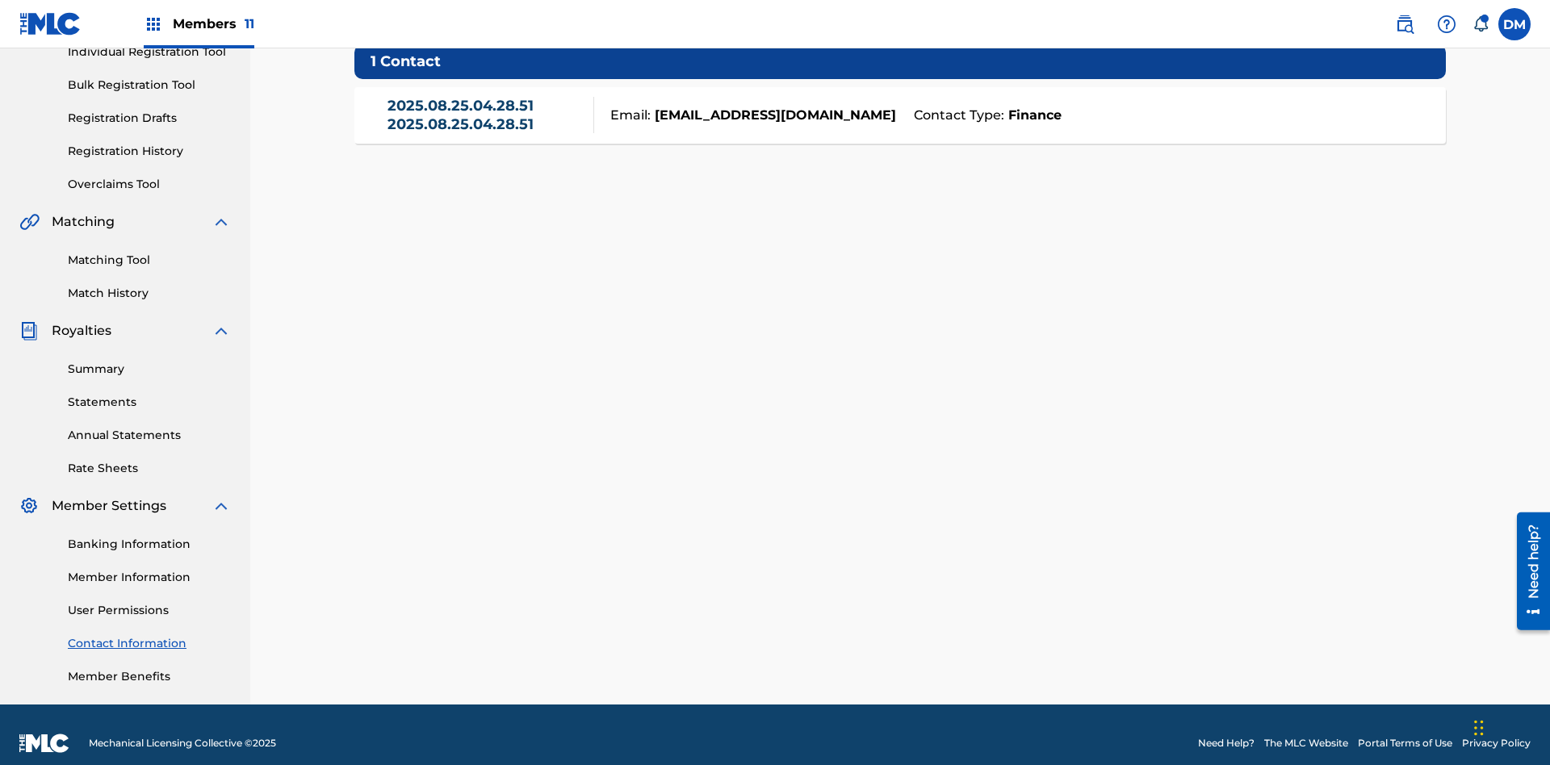
scroll to position [227, 0]
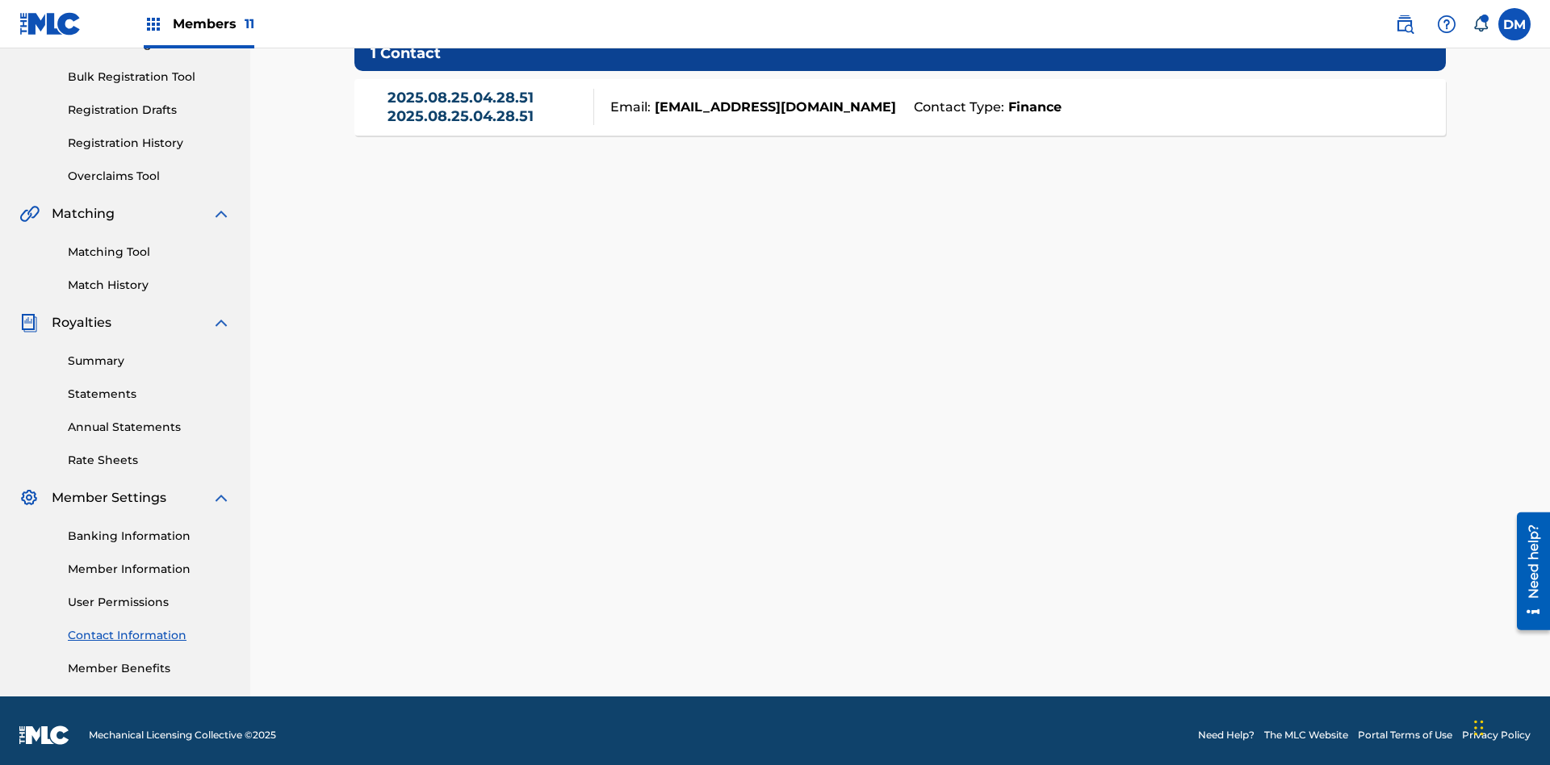
click at [486, 115] on link "2025.08.25.04.28.51 2025.08.25.04.28.51" at bounding box center [487, 107] width 199 height 36
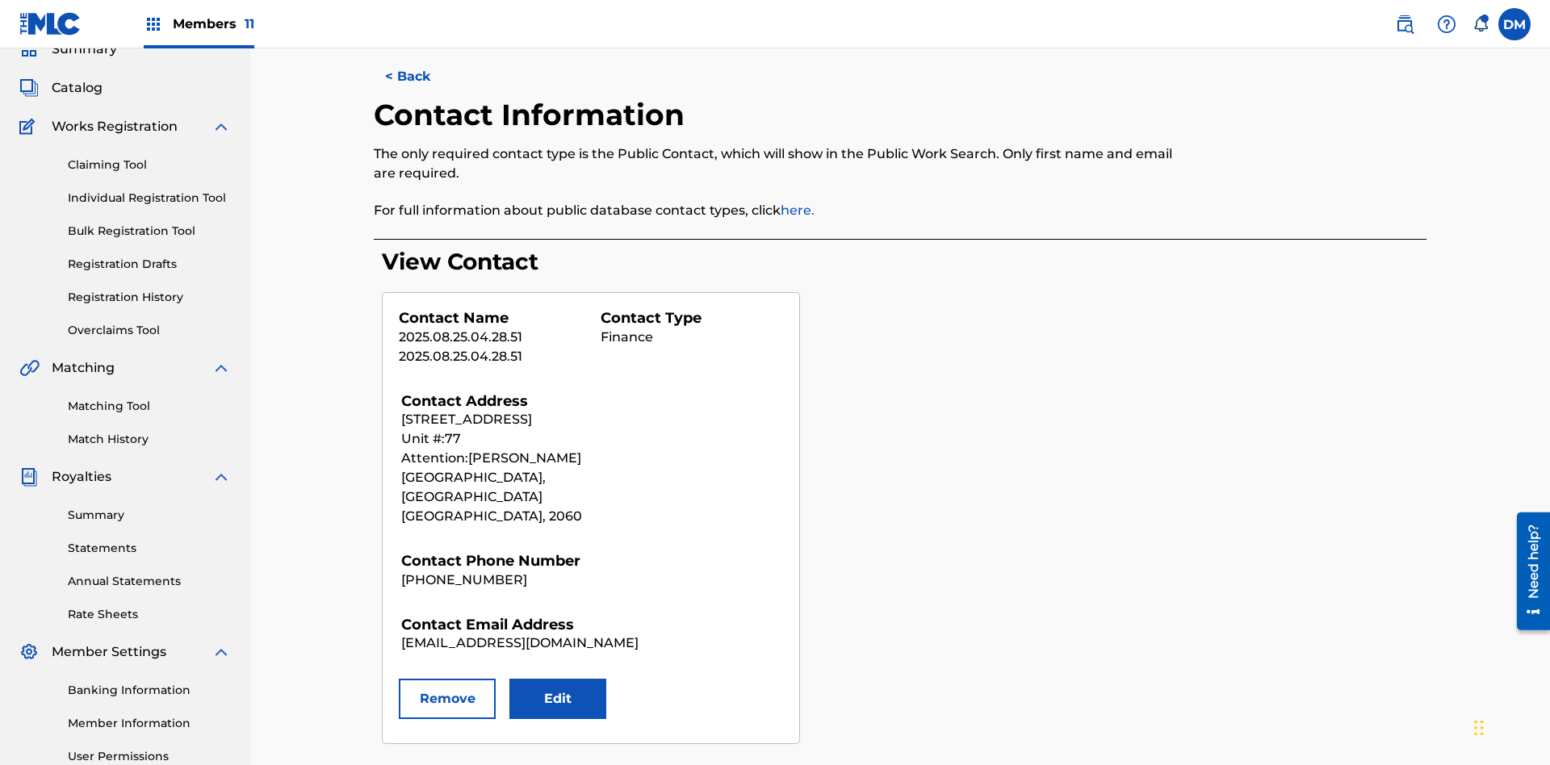
scroll to position [236, 0]
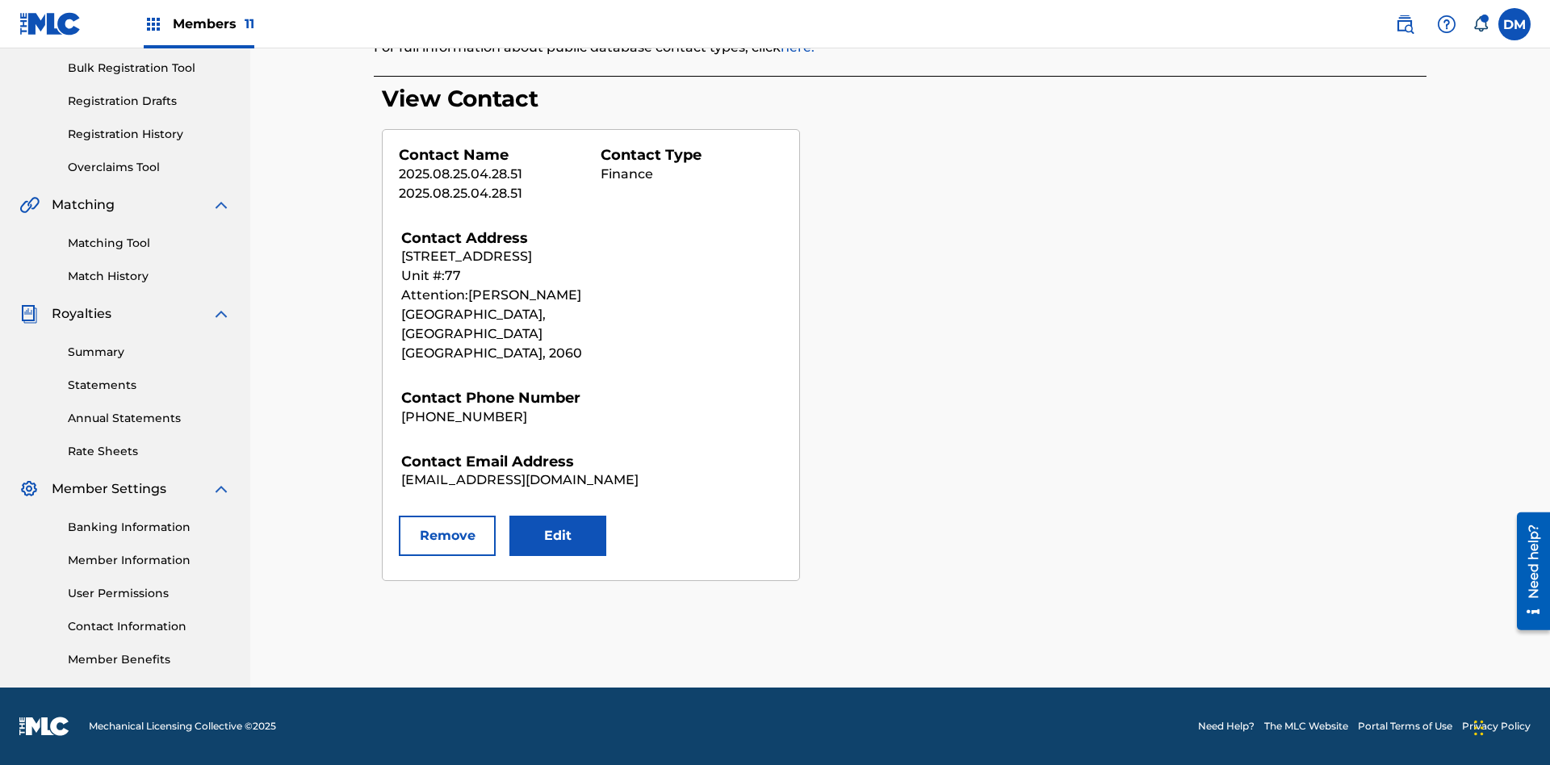
click at [447, 517] on button "Remove" at bounding box center [447, 536] width 97 height 40
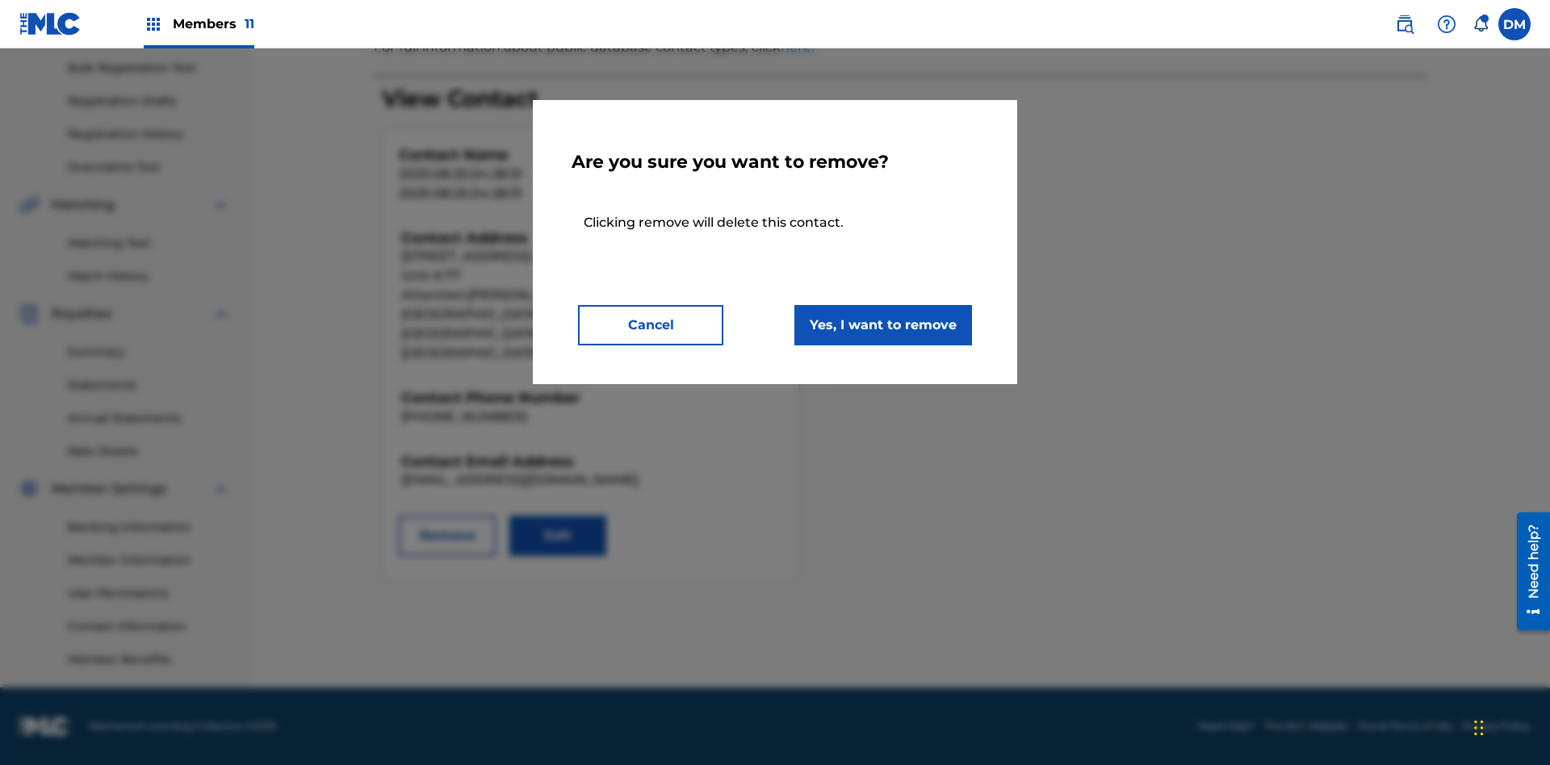
click at [883, 325] on button "Yes, I want to remove" at bounding box center [883, 325] width 178 height 40
